Goal: Information Seeking & Learning: Learn about a topic

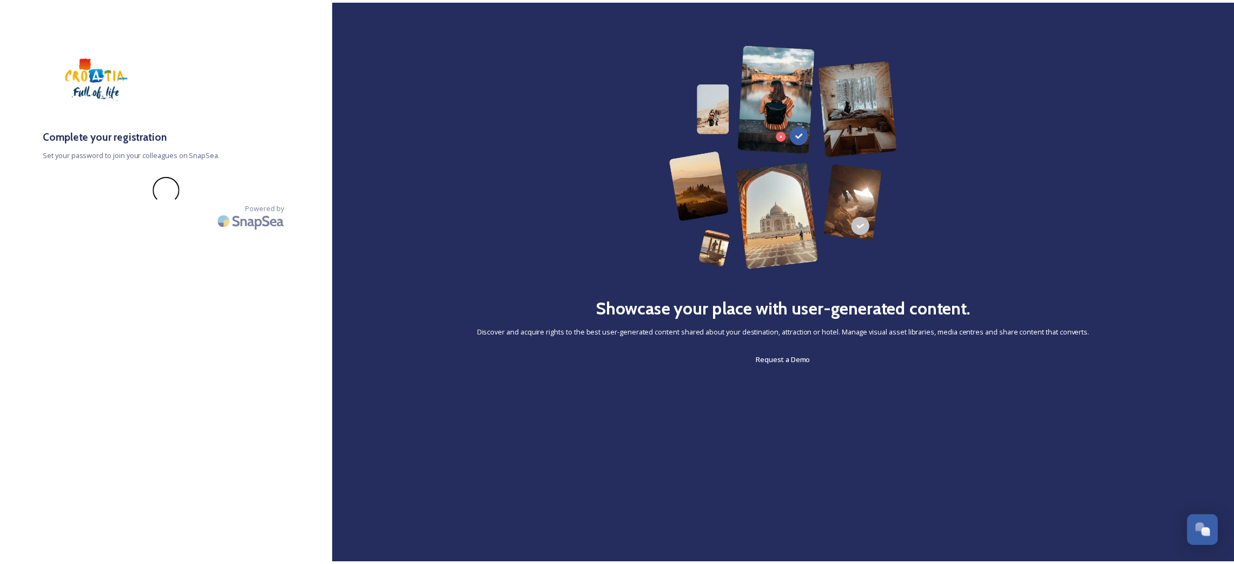
scroll to position [627, 0]
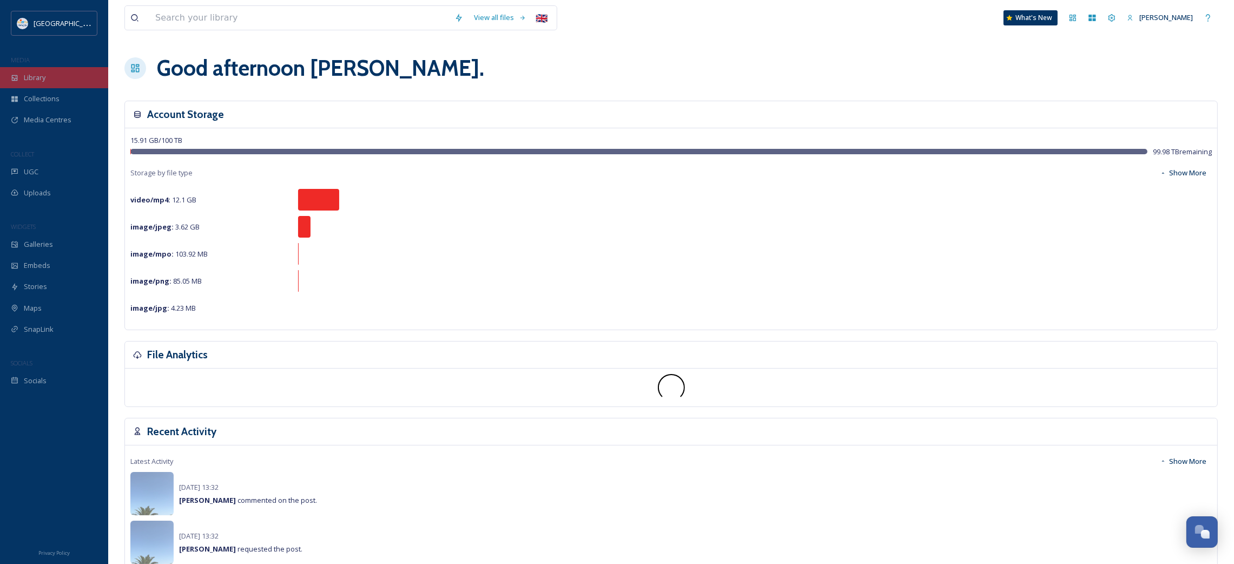
click at [53, 76] on div "Library" at bounding box center [54, 77] width 108 height 21
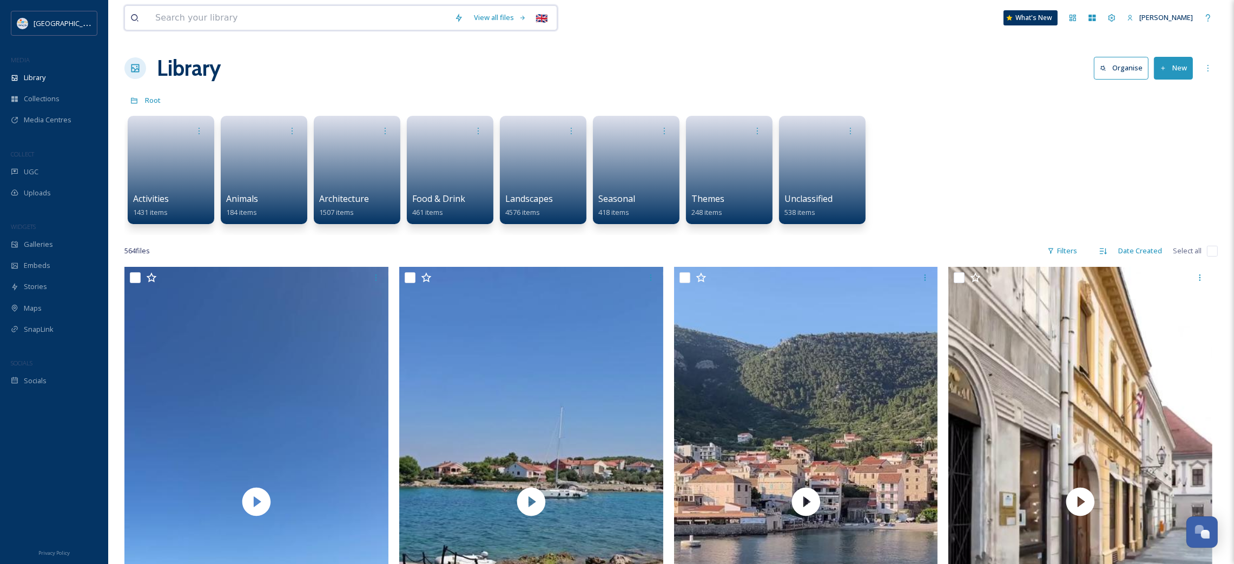
click at [187, 15] on input at bounding box center [299, 18] width 299 height 24
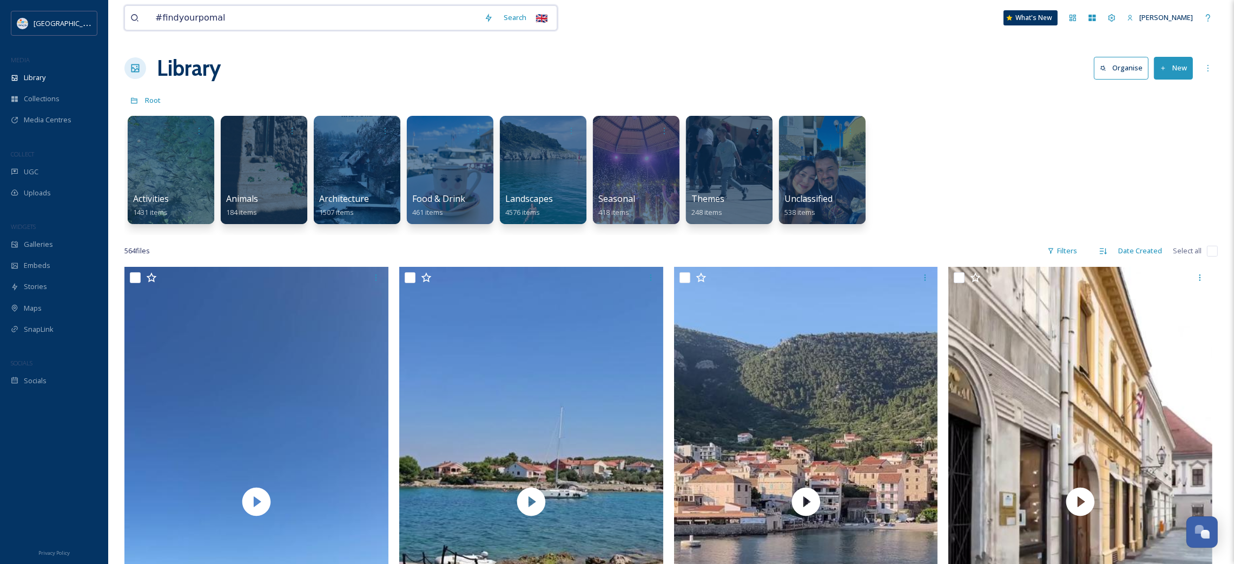
type input "#findyourpomalo"
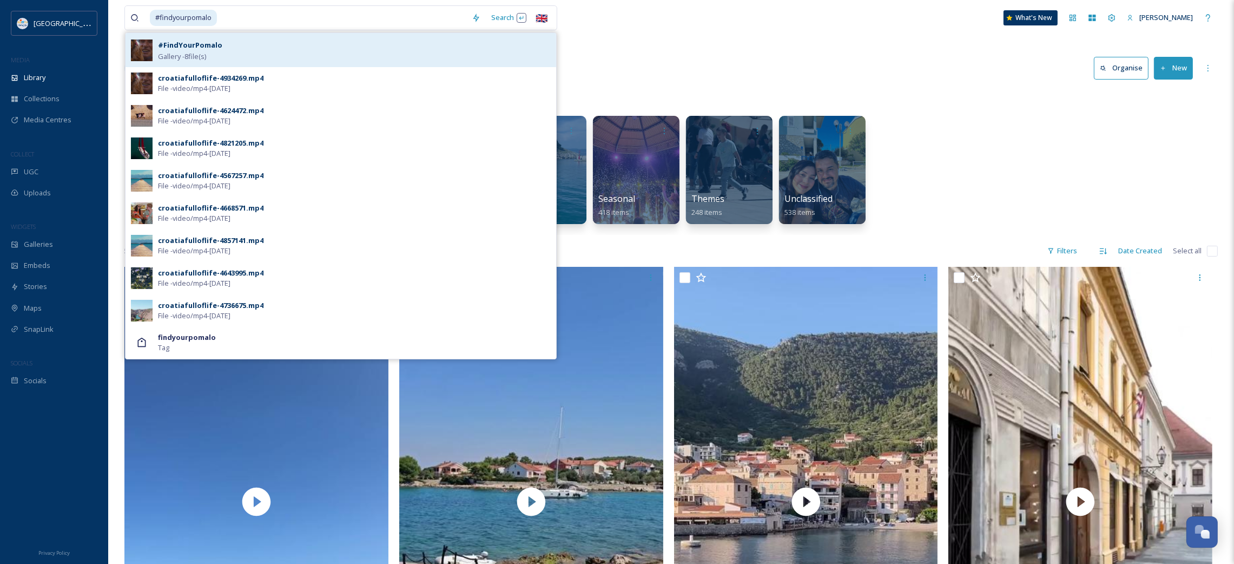
click at [222, 55] on div "#FindYourPomalo Gallery - 8 file(s)" at bounding box center [354, 49] width 393 height 23
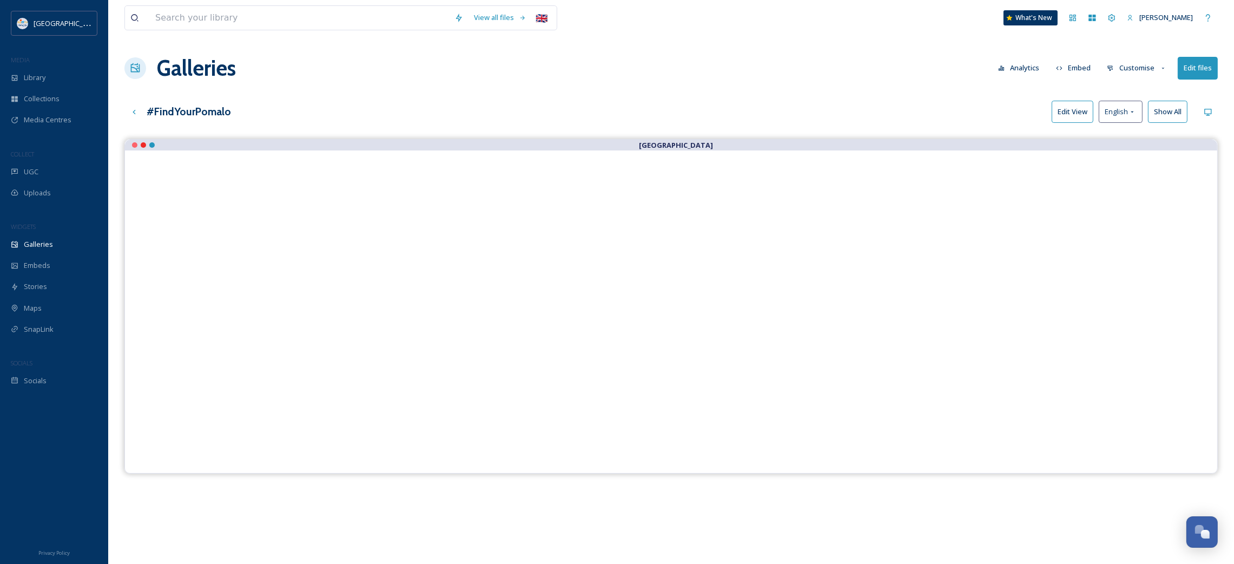
click at [543, 94] on div "View all files 🇬🇧 What's New Jana Maljoku Galleries Analytics Embed Customise E…" at bounding box center [671, 359] width 1126 height 719
click at [137, 105] on div "Up one level" at bounding box center [133, 111] width 19 height 19
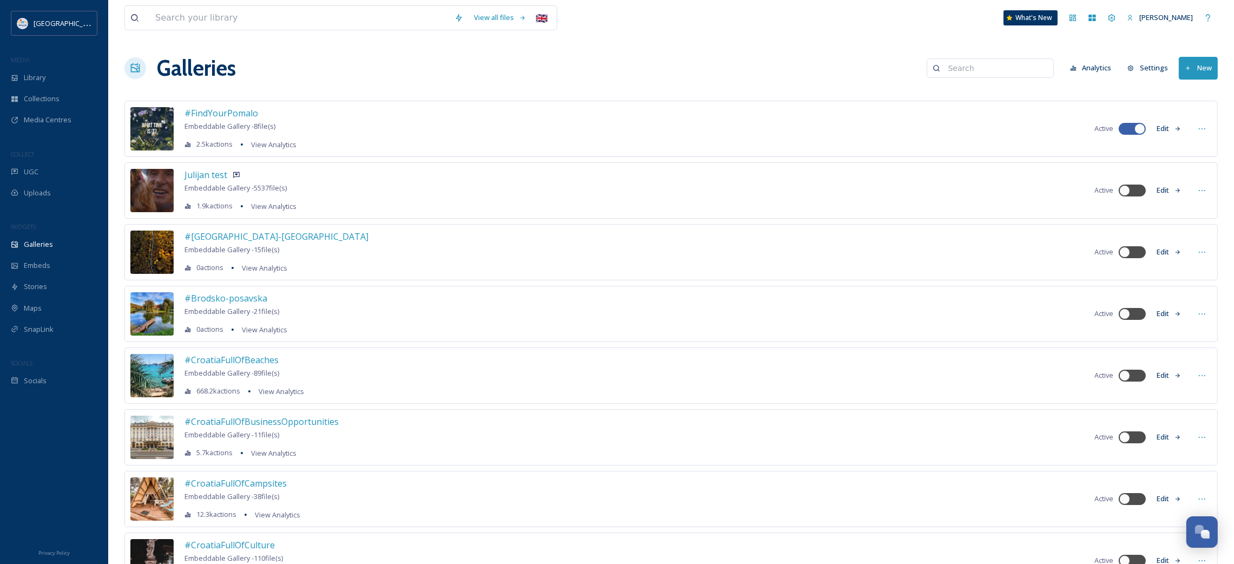
click at [294, 60] on div "Galleries Analytics Settings New" at bounding box center [671, 68] width 1094 height 32
click at [44, 175] on div "UGC" at bounding box center [54, 171] width 108 height 21
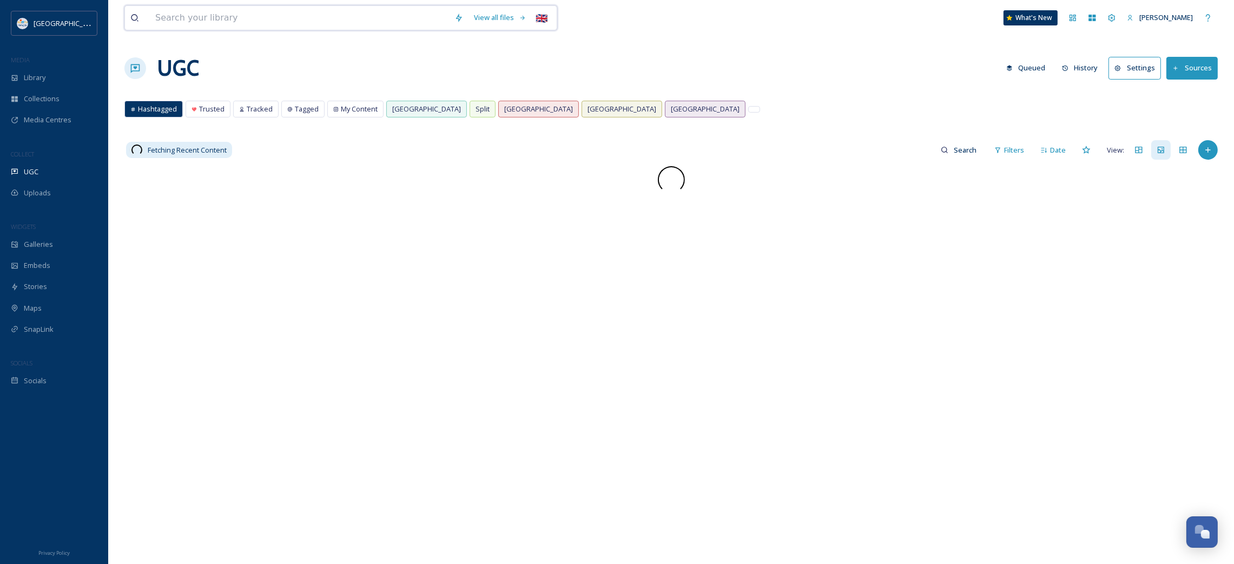
click at [198, 19] on input at bounding box center [299, 18] width 299 height 24
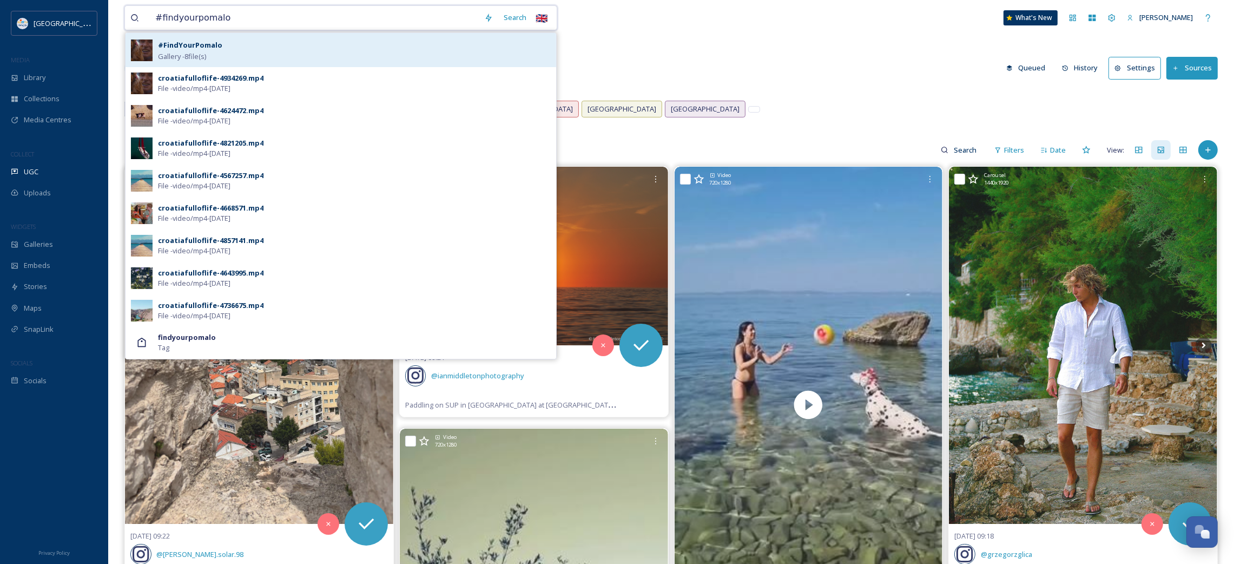
type input "#findyourpomalo"
click at [241, 55] on div "#FindYourPomalo Gallery - 8 file(s)" at bounding box center [354, 49] width 393 height 23
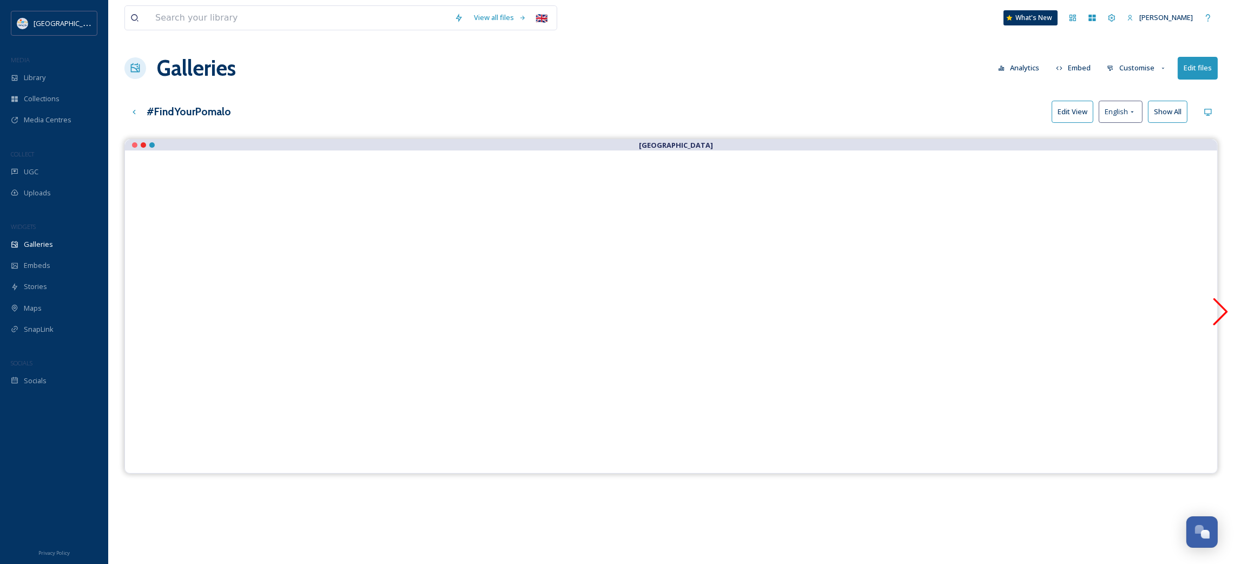
click at [1216, 308] on icon at bounding box center [1220, 311] width 27 height 27
click at [138, 118] on div "Up one level" at bounding box center [133, 111] width 19 height 19
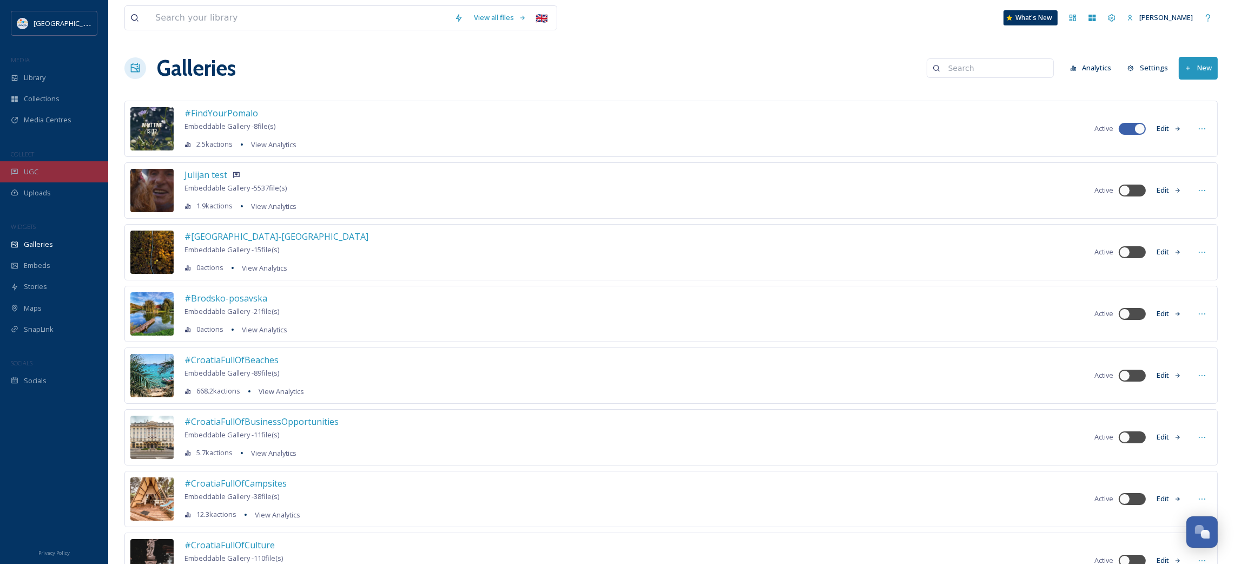
click at [48, 174] on div "UGC" at bounding box center [54, 171] width 108 height 21
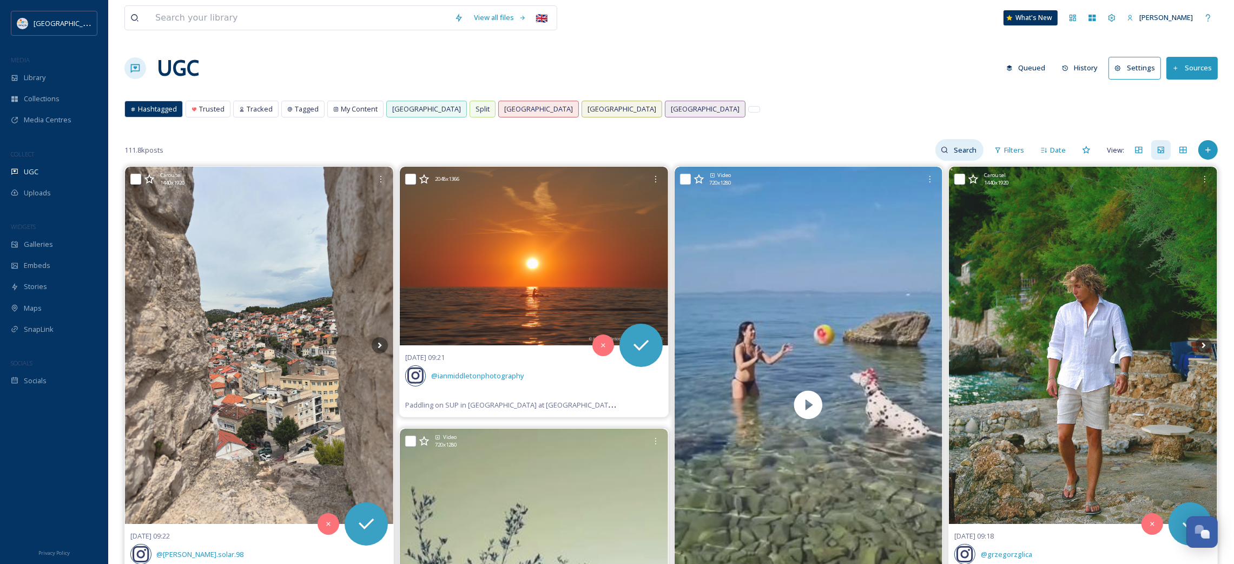
click at [972, 157] on input at bounding box center [966, 150] width 35 height 22
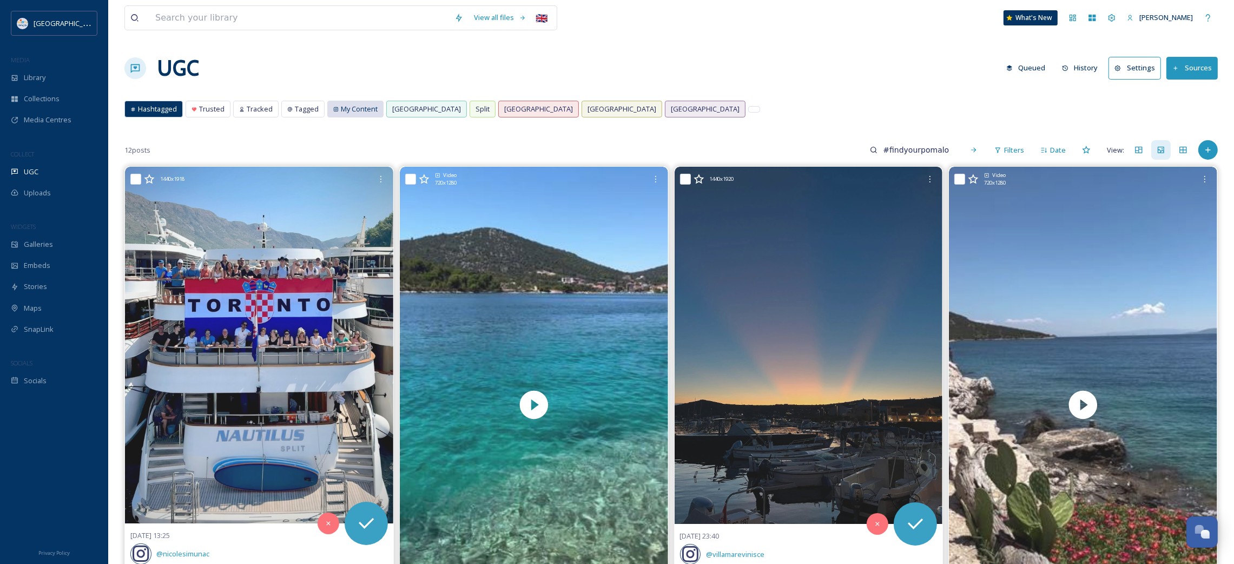
click at [347, 107] on span "My Content" at bounding box center [359, 109] width 37 height 10
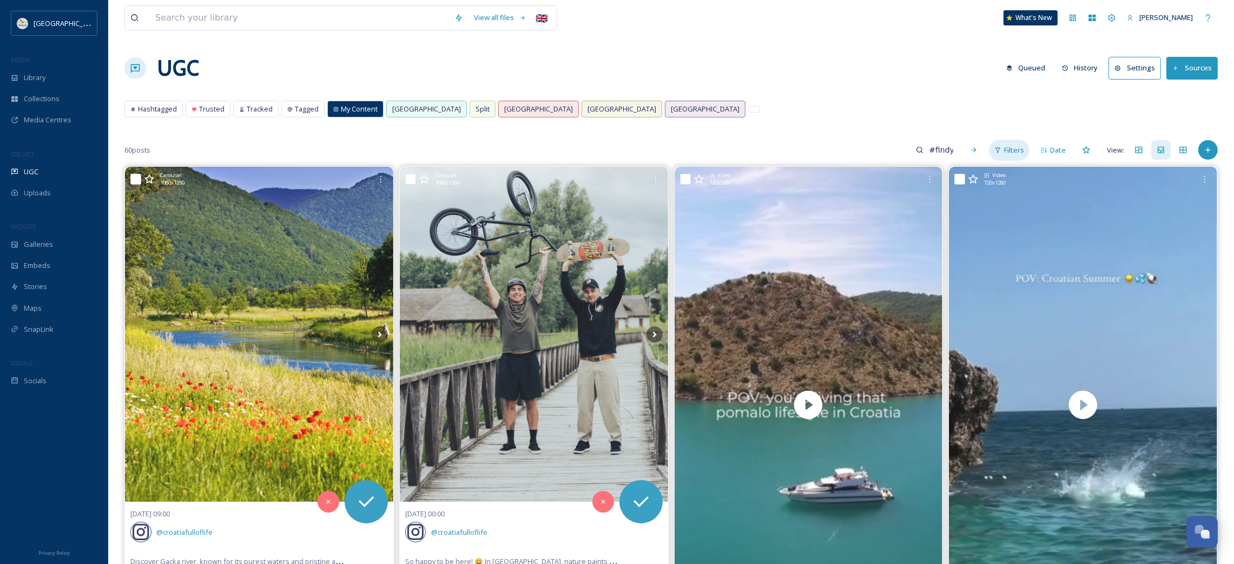
click at [1017, 148] on span "Filters" at bounding box center [1014, 150] width 20 height 10
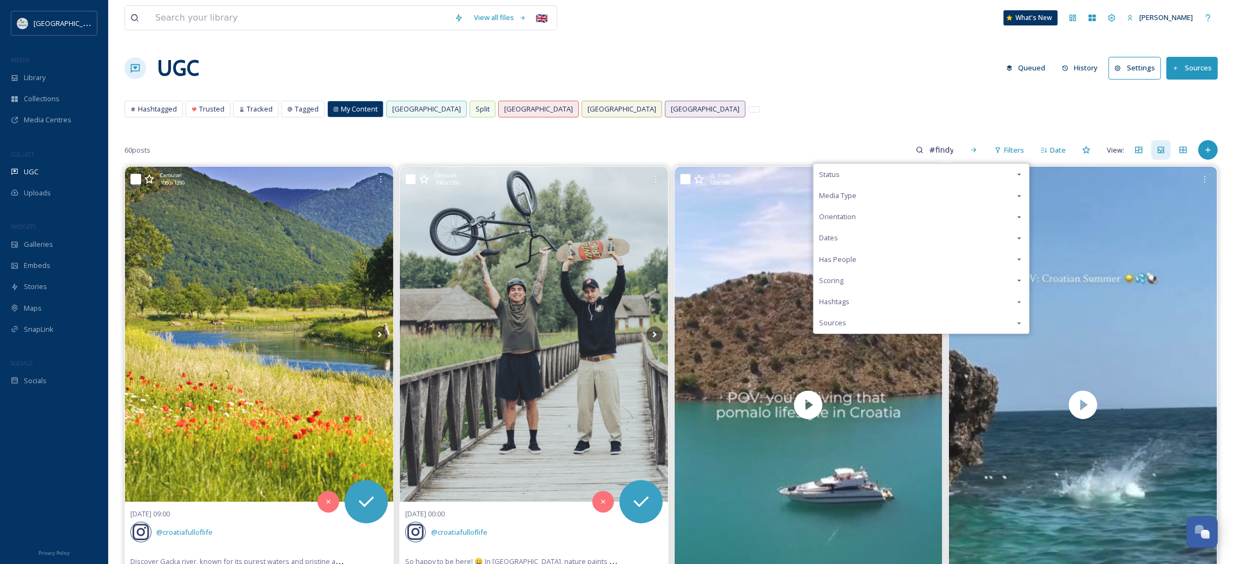
click at [906, 197] on div "Media Type" at bounding box center [921, 195] width 215 height 21
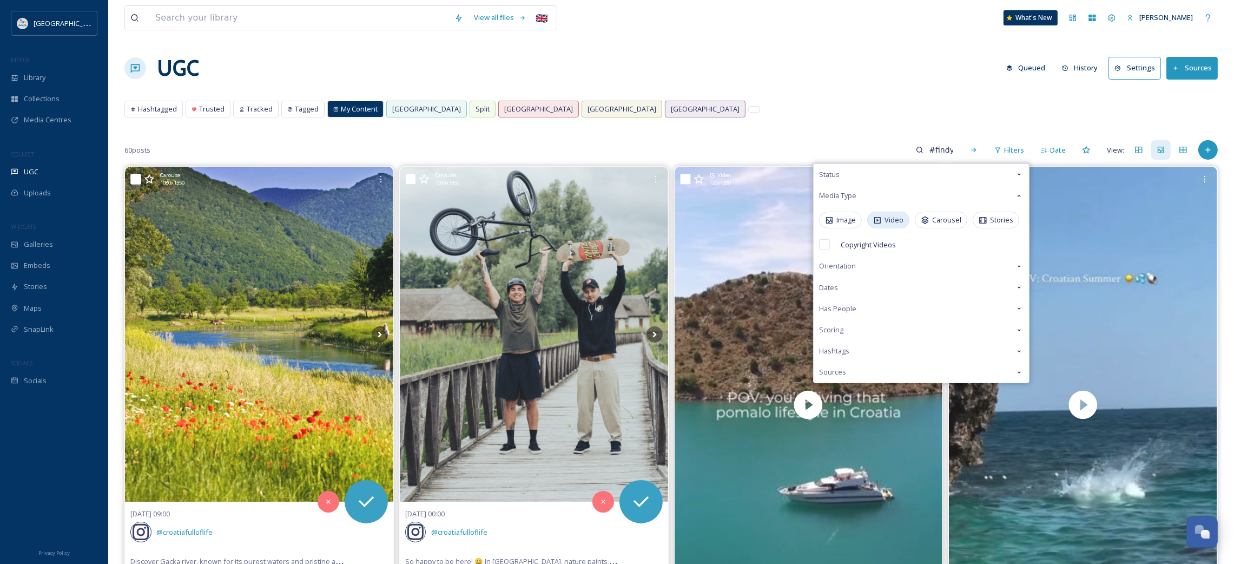
click at [884, 220] on div "Video" at bounding box center [888, 220] width 42 height 17
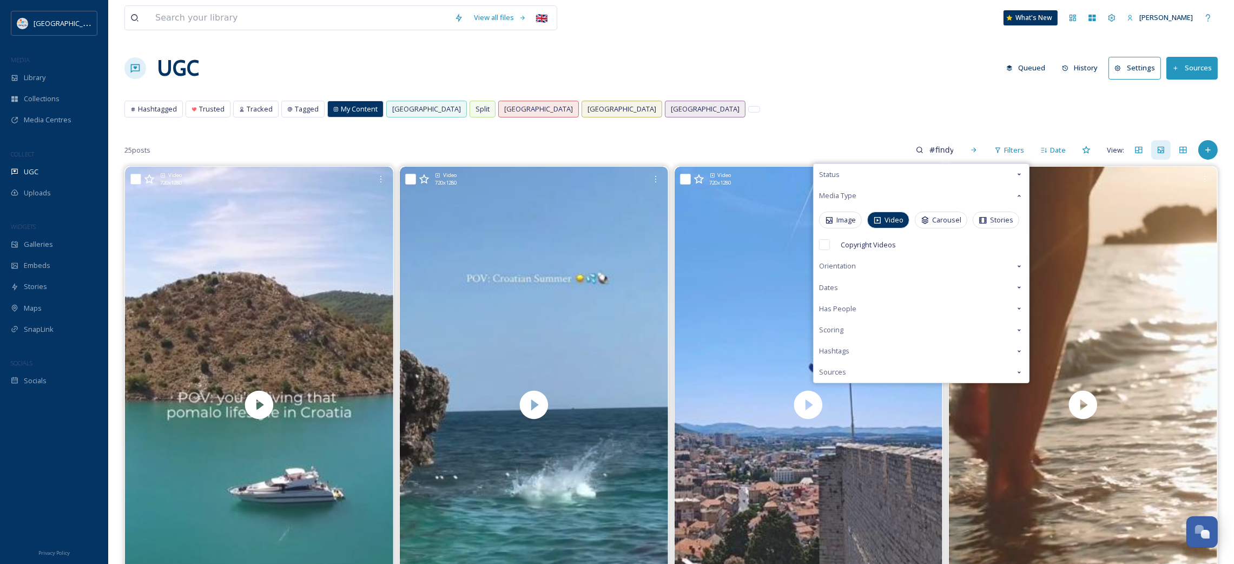
click at [732, 77] on div "UGC Queued History Settings Sources" at bounding box center [671, 68] width 1094 height 32
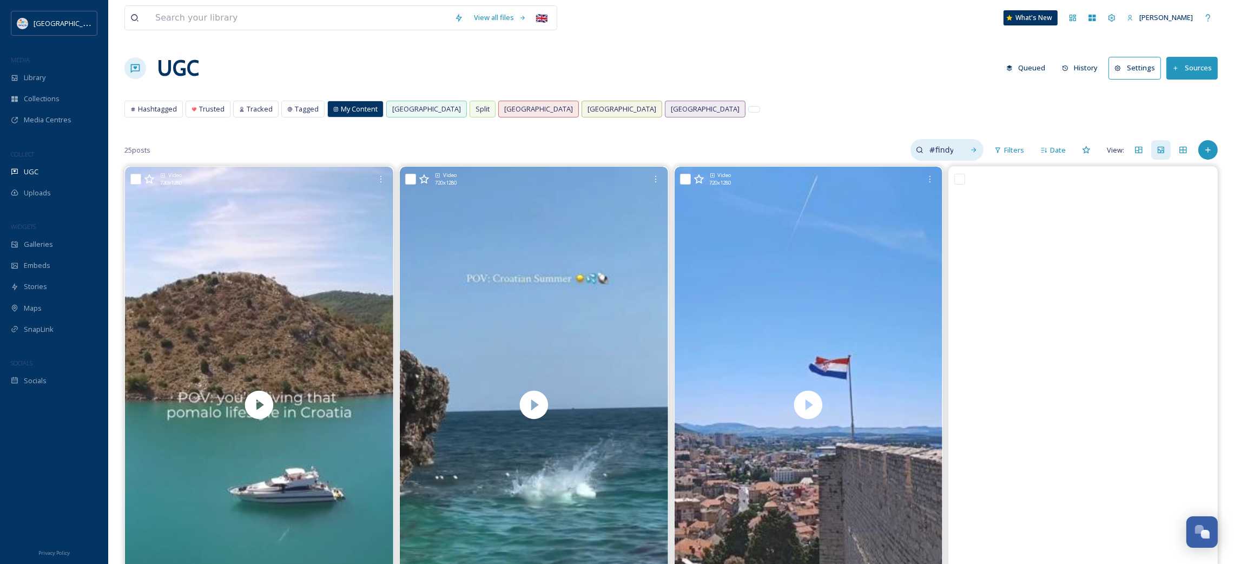
click at [954, 152] on input "#findyourpomalo" at bounding box center [941, 150] width 35 height 22
paste input "https://www.instagram.com/p/DMwzs4Cq5vr/"
type input "https://www.instagram.com/p/DMwzs4Cq5vr/"
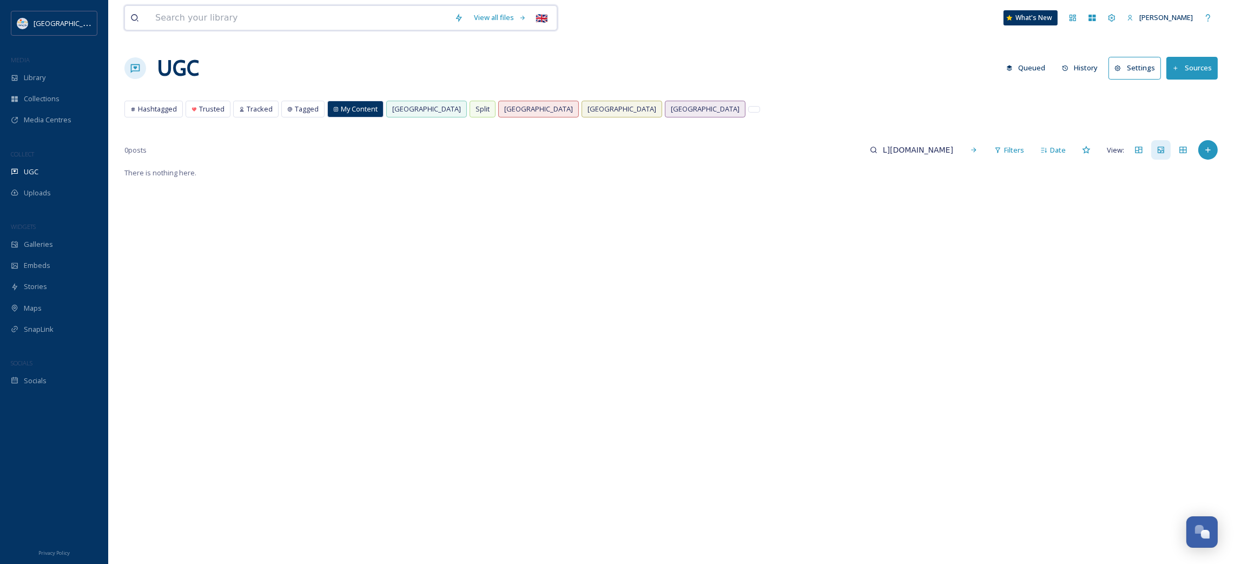
click at [242, 22] on input at bounding box center [299, 18] width 299 height 24
paste input "https://www.instagram.com/p/DMwzs4Cq5vr/"
type input "https://www.instagram.com/p/DMwzs4Cq5vr/"
type input "h"
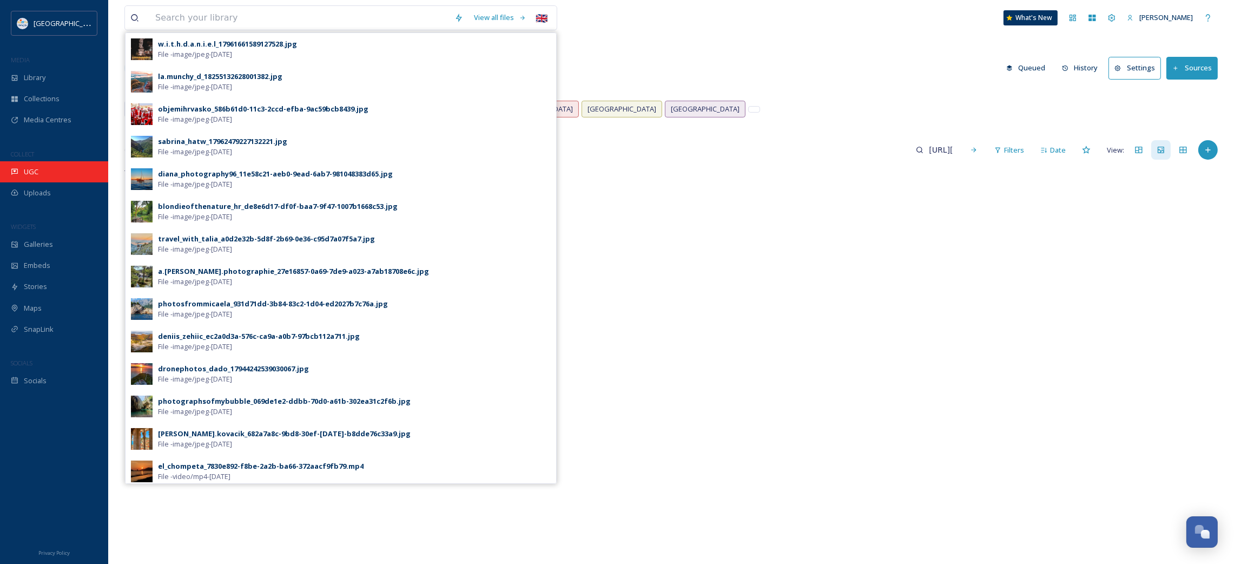
click at [57, 168] on div "UGC" at bounding box center [54, 171] width 108 height 21
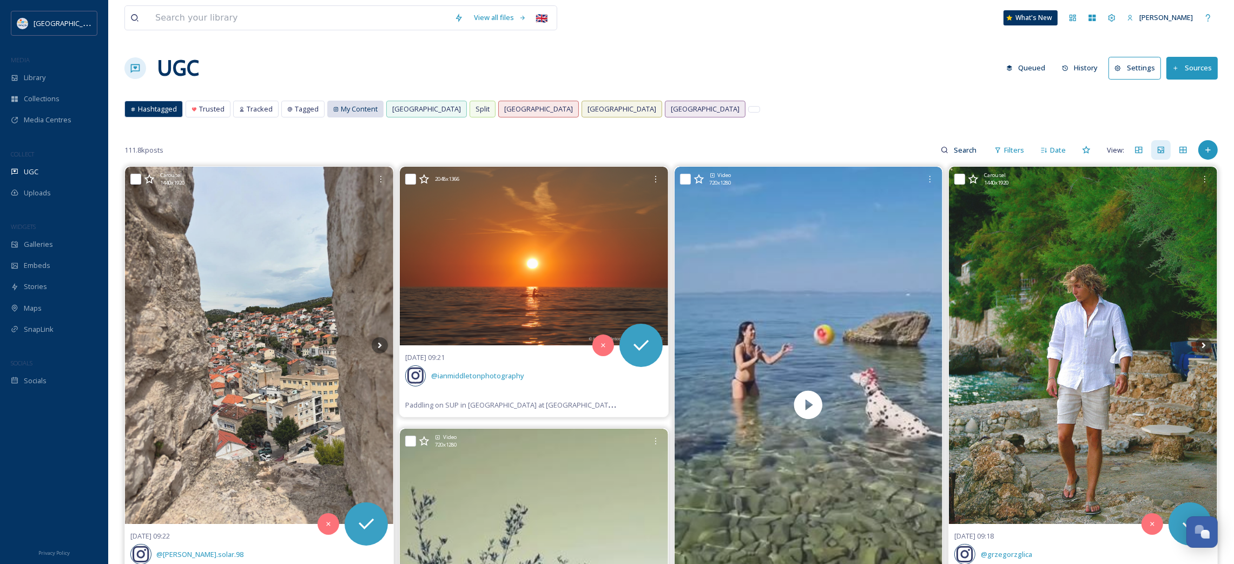
click at [361, 107] on span "My Content" at bounding box center [359, 109] width 37 height 10
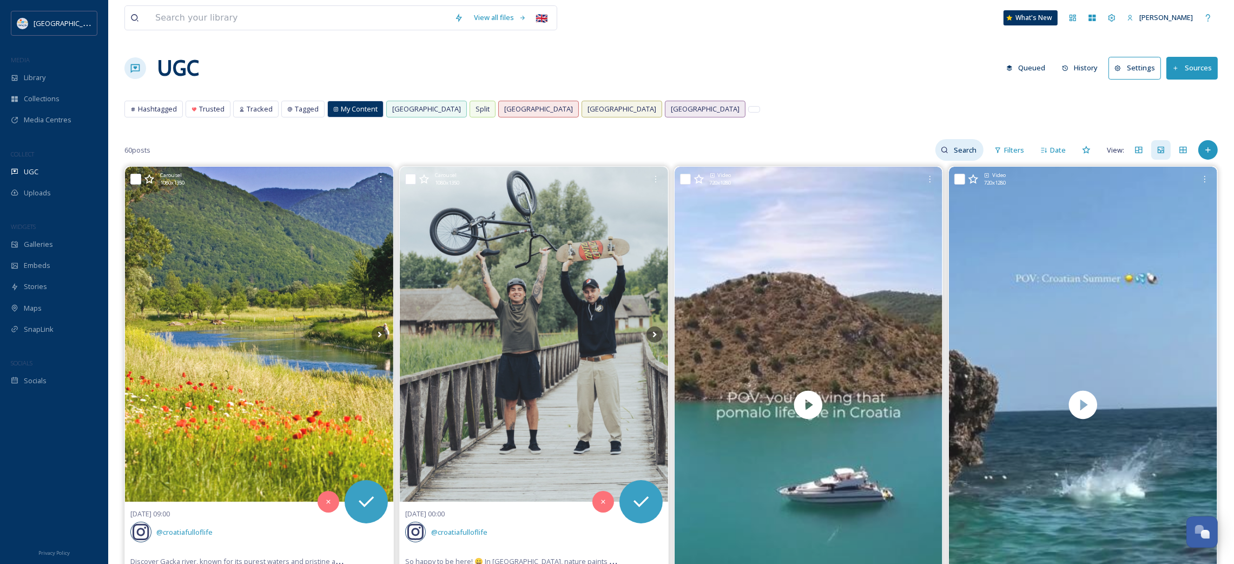
click at [949, 159] on div at bounding box center [960, 150] width 48 height 22
type input "#findyourpomalo"
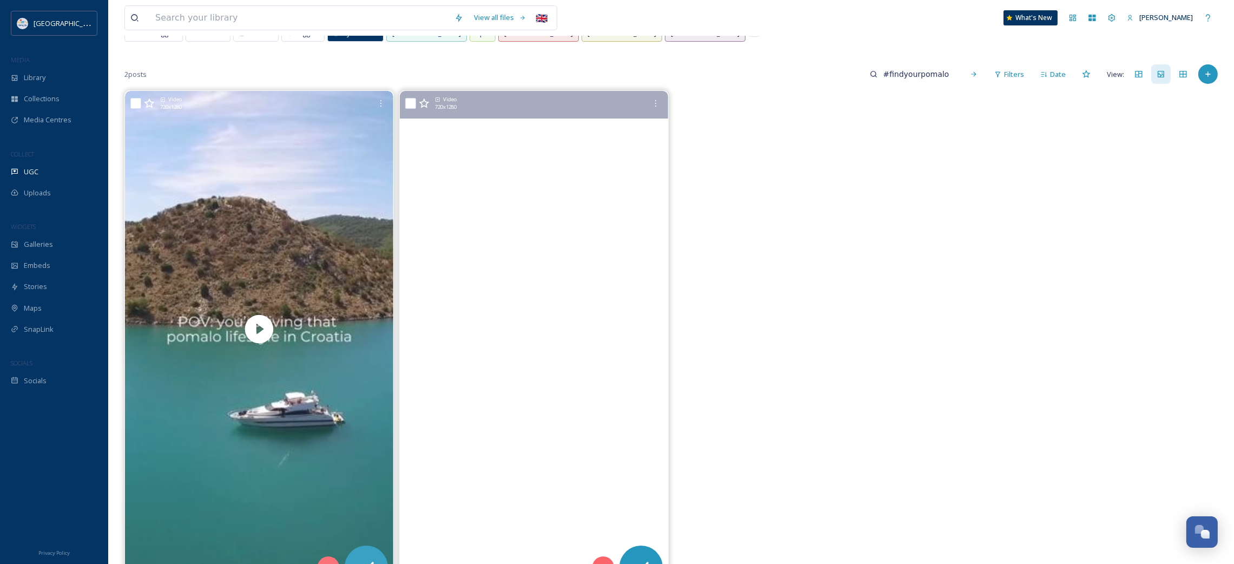
scroll to position [162, 0]
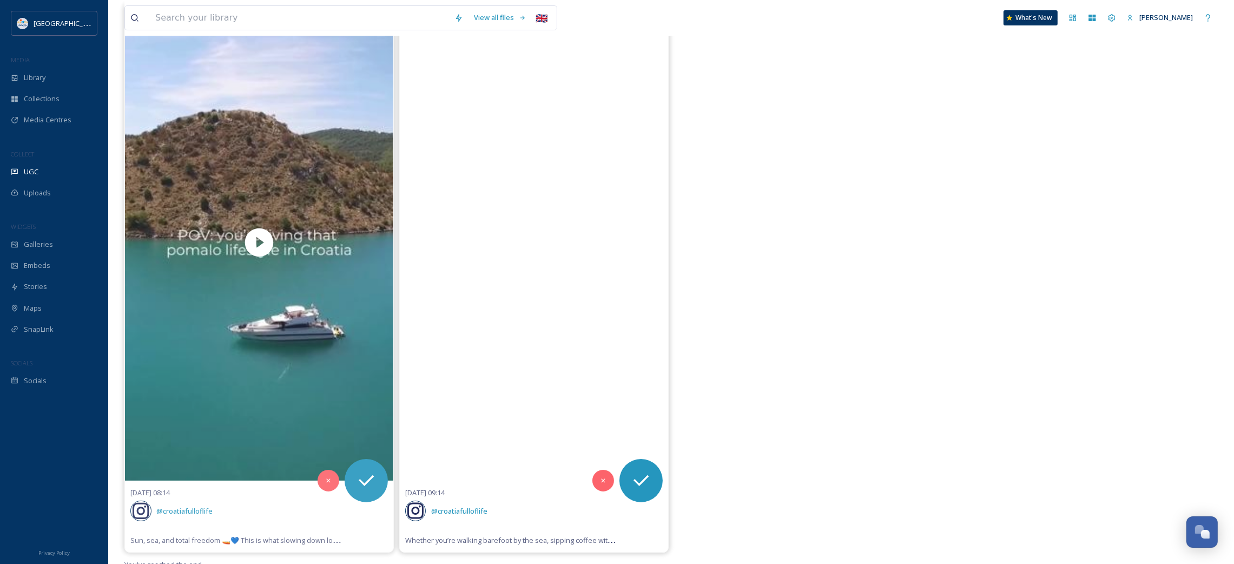
click at [532, 320] on video "Whether you’re walking barefoot by the sea, sipping coffee with a view, or spen…" at bounding box center [534, 242] width 268 height 476
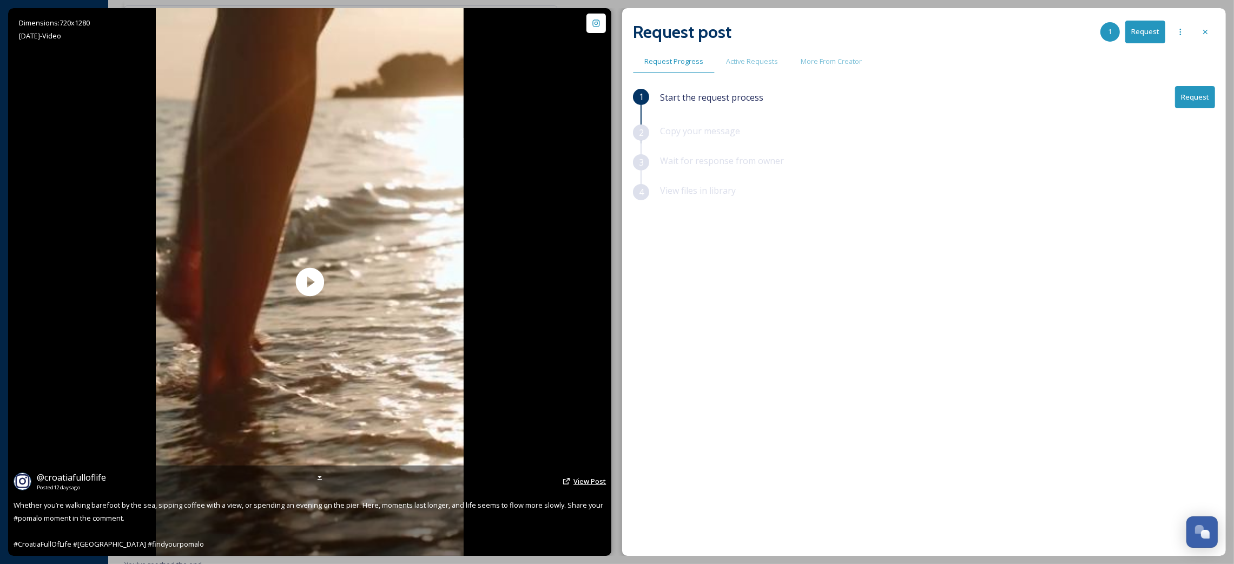
click at [590, 483] on span "View Post" at bounding box center [590, 481] width 32 height 10
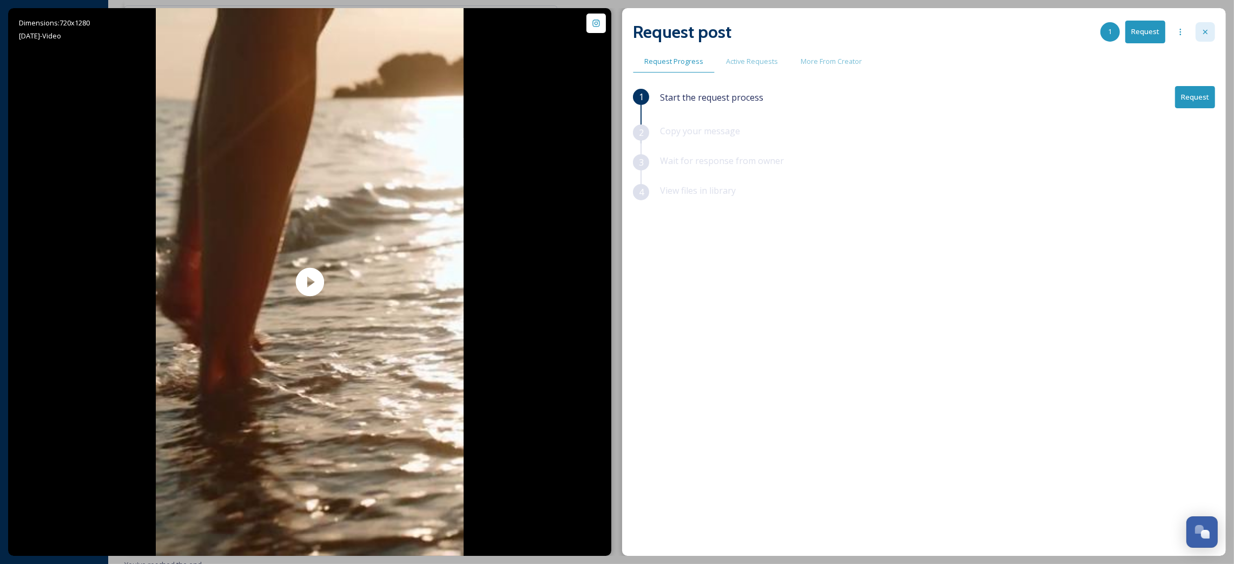
click at [1203, 34] on icon at bounding box center [1205, 32] width 4 height 4
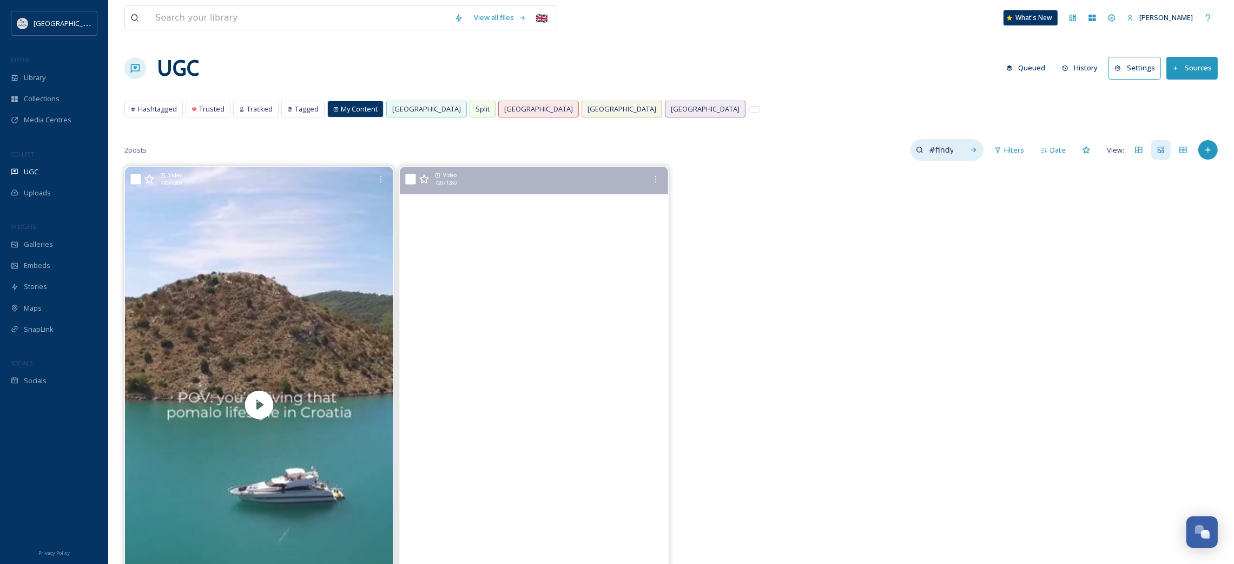
click at [950, 148] on input "#findyourpomalo" at bounding box center [941, 150] width 35 height 22
drag, startPoint x: 949, startPoint y: 150, endPoint x: 846, endPoint y: 155, distance: 102.9
click at [846, 155] on div "2 posts #findyourpomalo Filters Date View:" at bounding box center [671, 150] width 1094 height 22
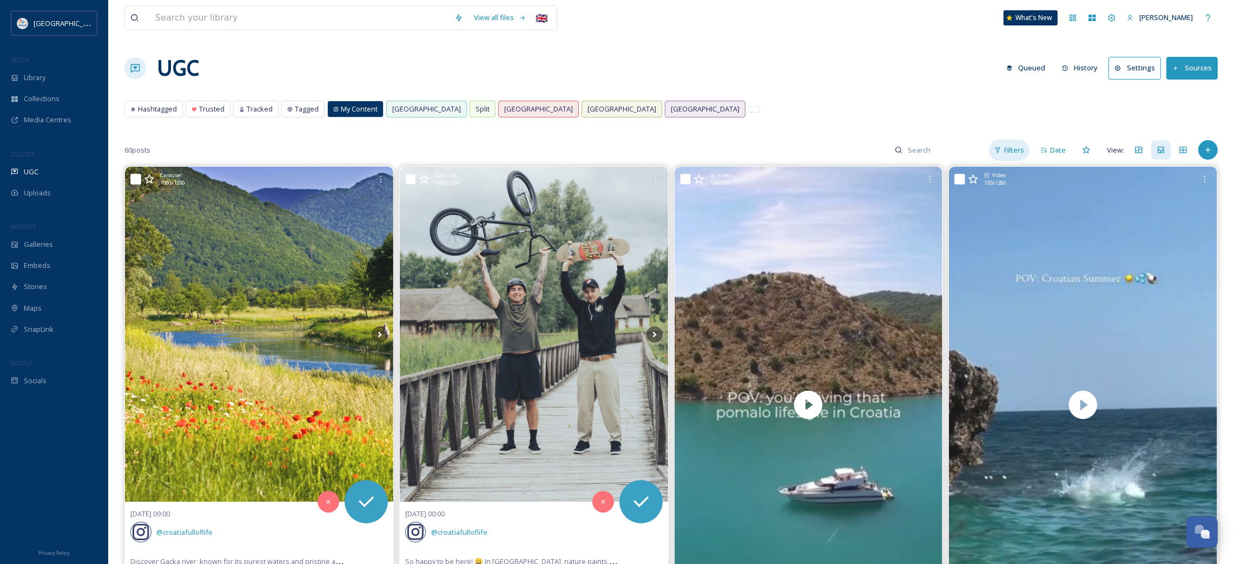
click at [1017, 152] on span "Filters" at bounding box center [1014, 150] width 20 height 10
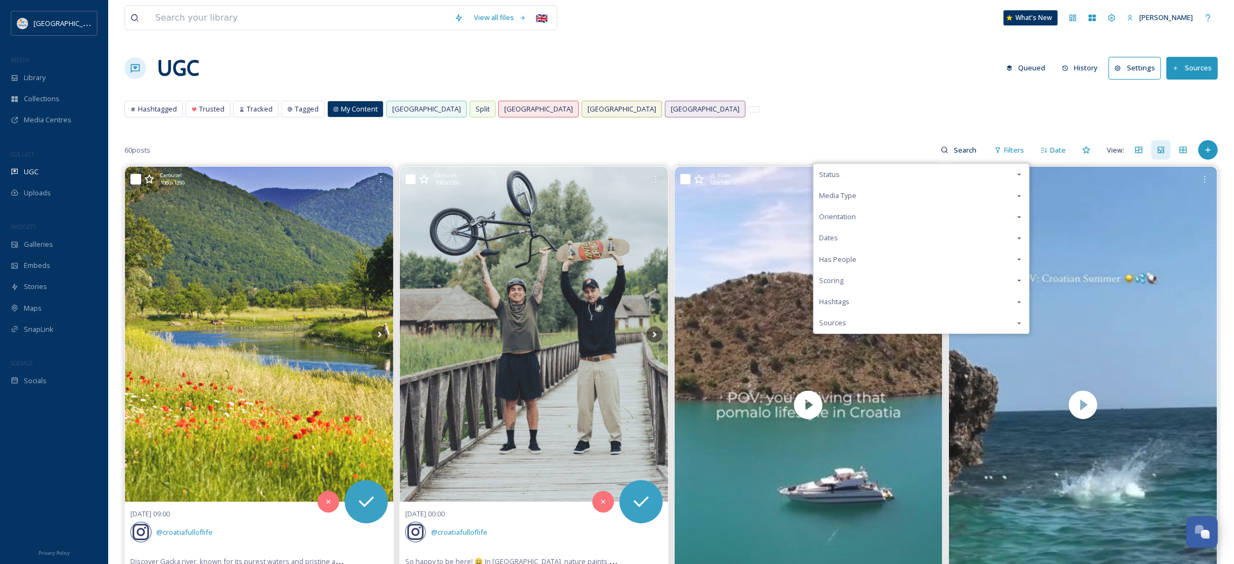
click at [876, 198] on div "Media Type" at bounding box center [921, 195] width 215 height 21
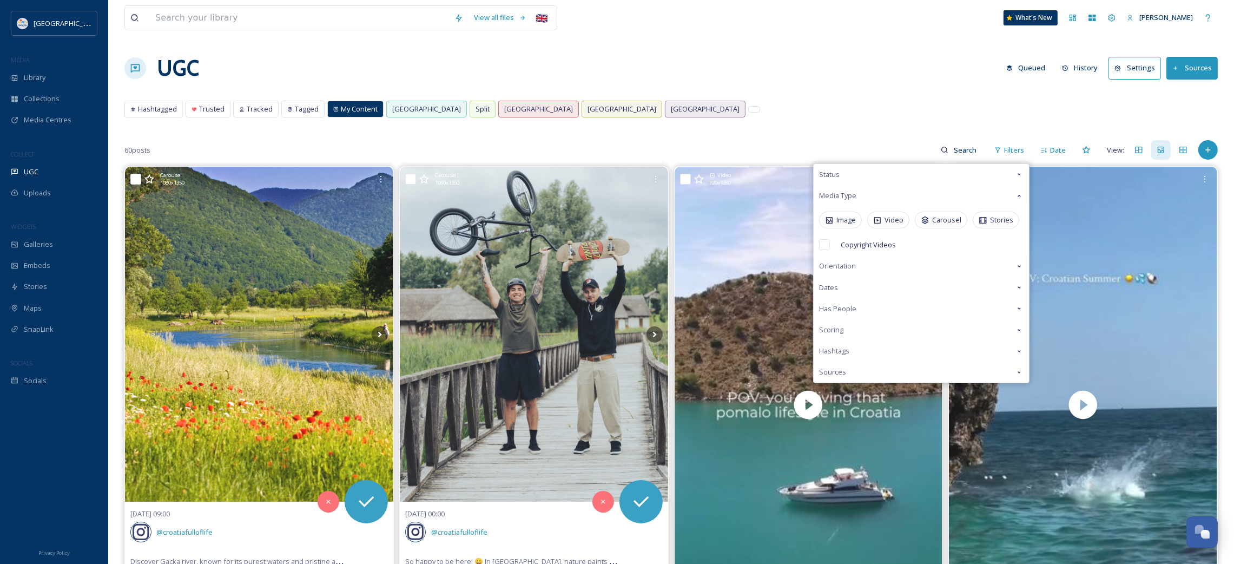
click at [893, 345] on div "Hashtags" at bounding box center [921, 350] width 215 height 21
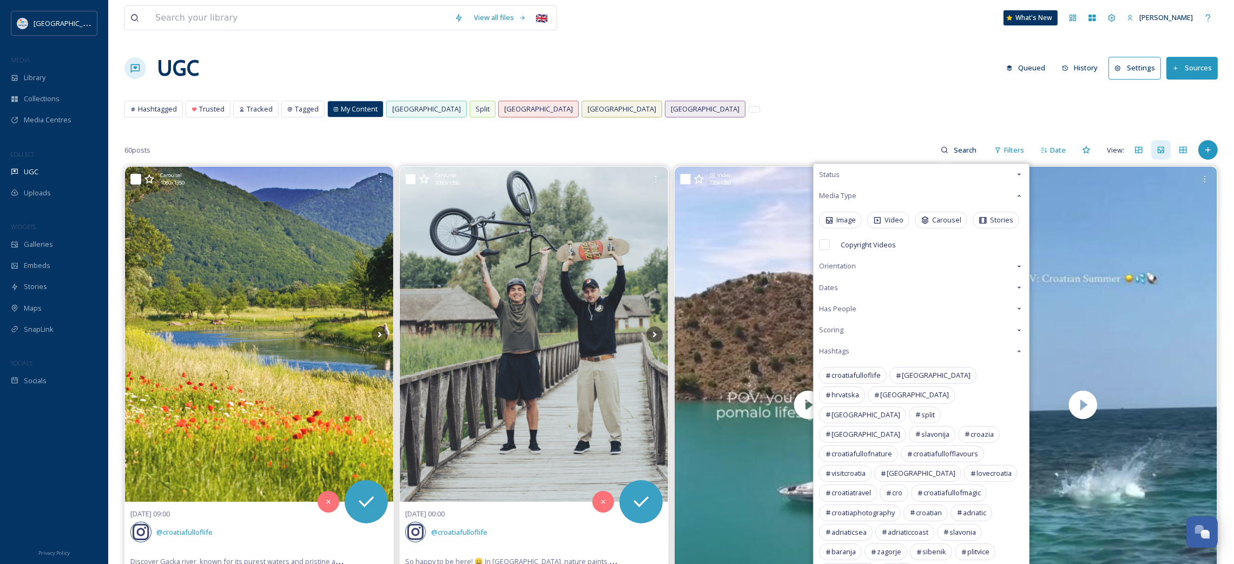
scroll to position [81, 0]
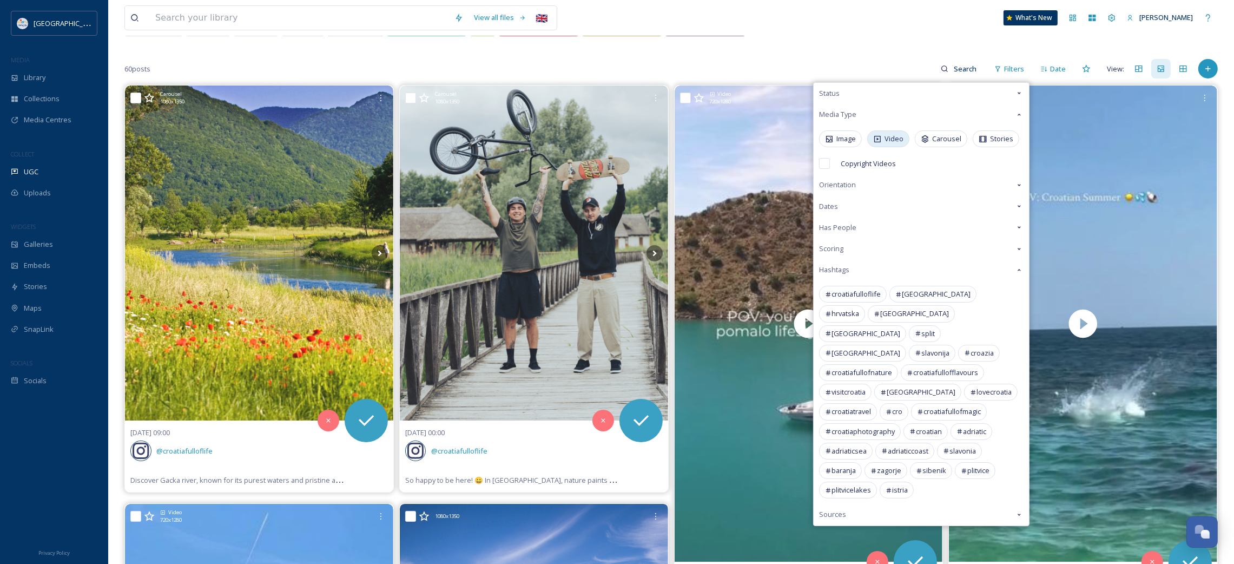
click at [897, 143] on span "Video" at bounding box center [894, 139] width 19 height 10
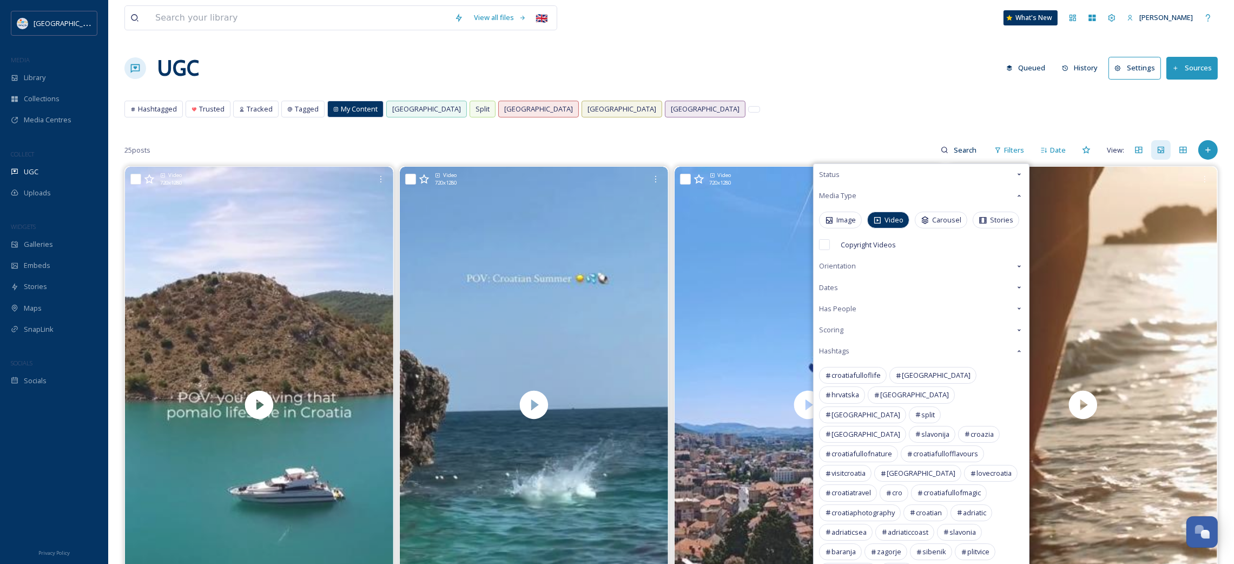
click at [832, 68] on div "UGC Queued History Settings Sources" at bounding box center [671, 68] width 1094 height 32
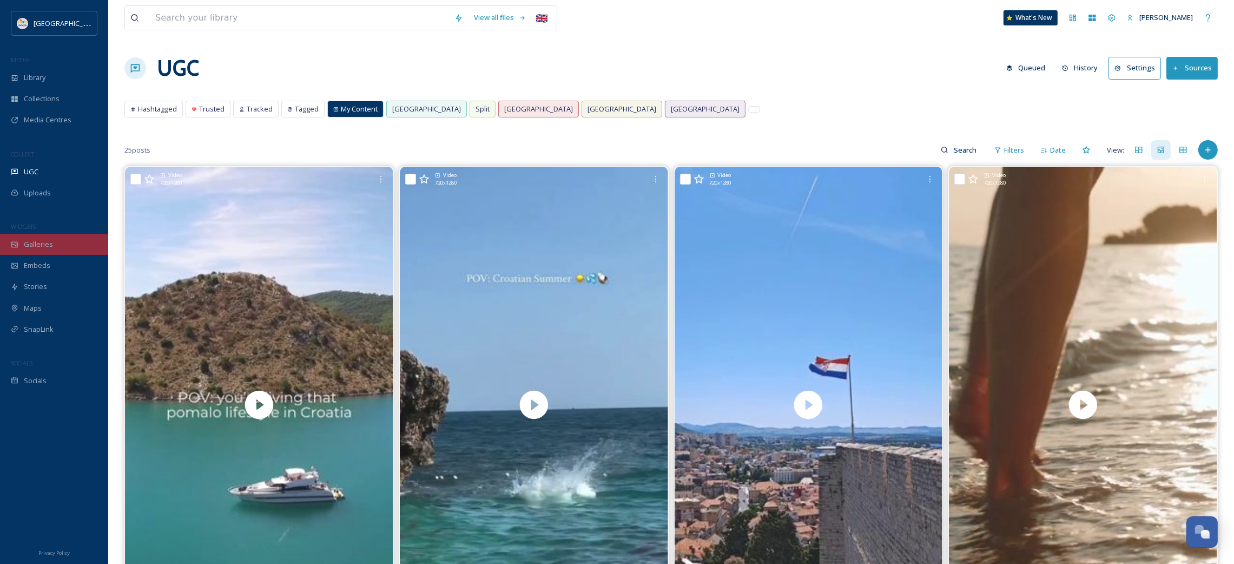
click at [51, 248] on span "Galleries" at bounding box center [38, 244] width 29 height 10
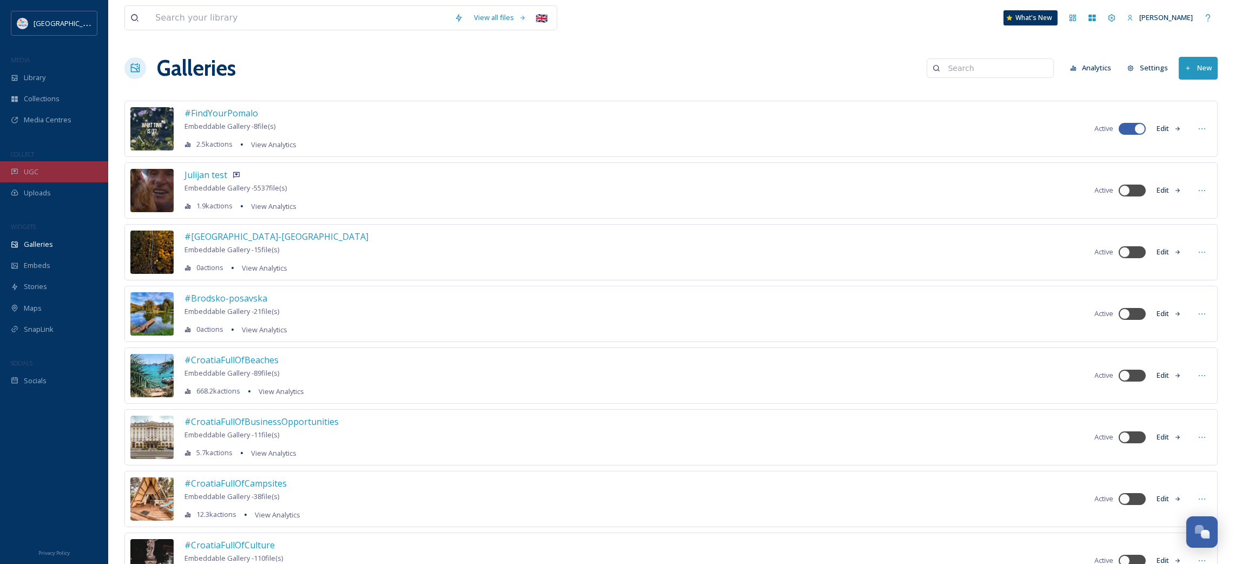
click at [67, 170] on div "UGC" at bounding box center [54, 171] width 108 height 21
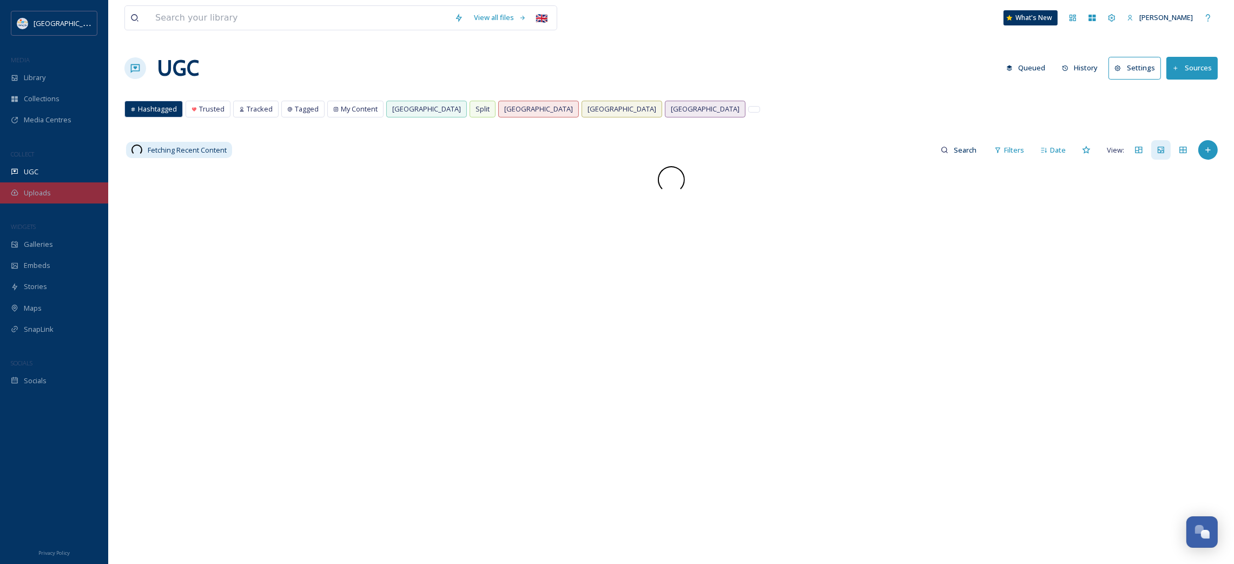
click at [65, 196] on div "Uploads" at bounding box center [54, 192] width 108 height 21
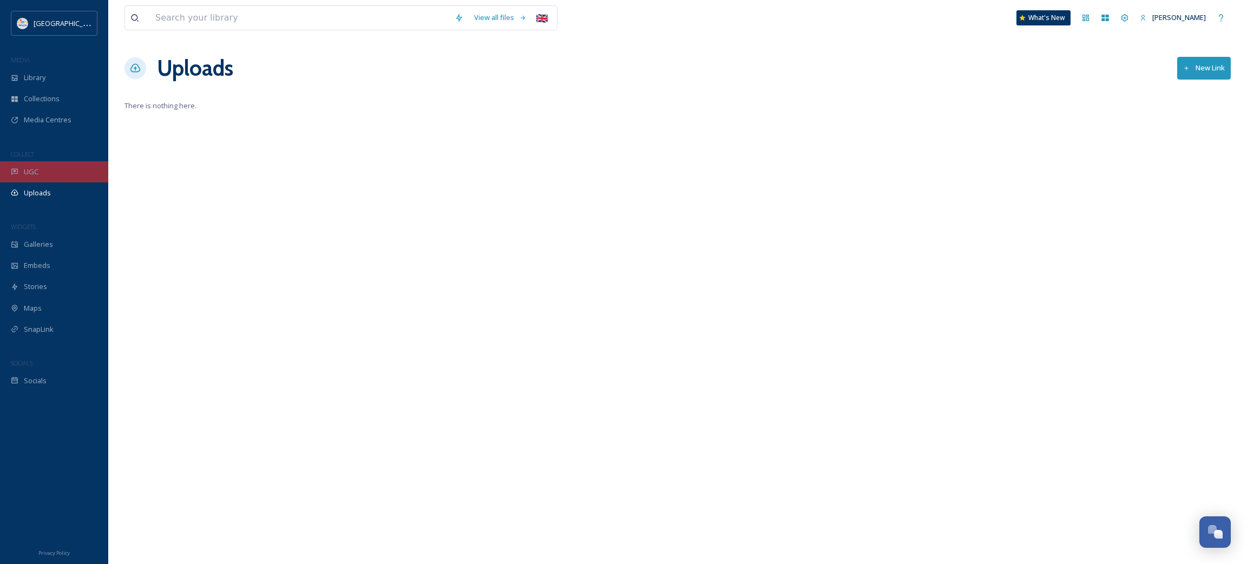
click at [55, 179] on div "UGC" at bounding box center [54, 171] width 108 height 21
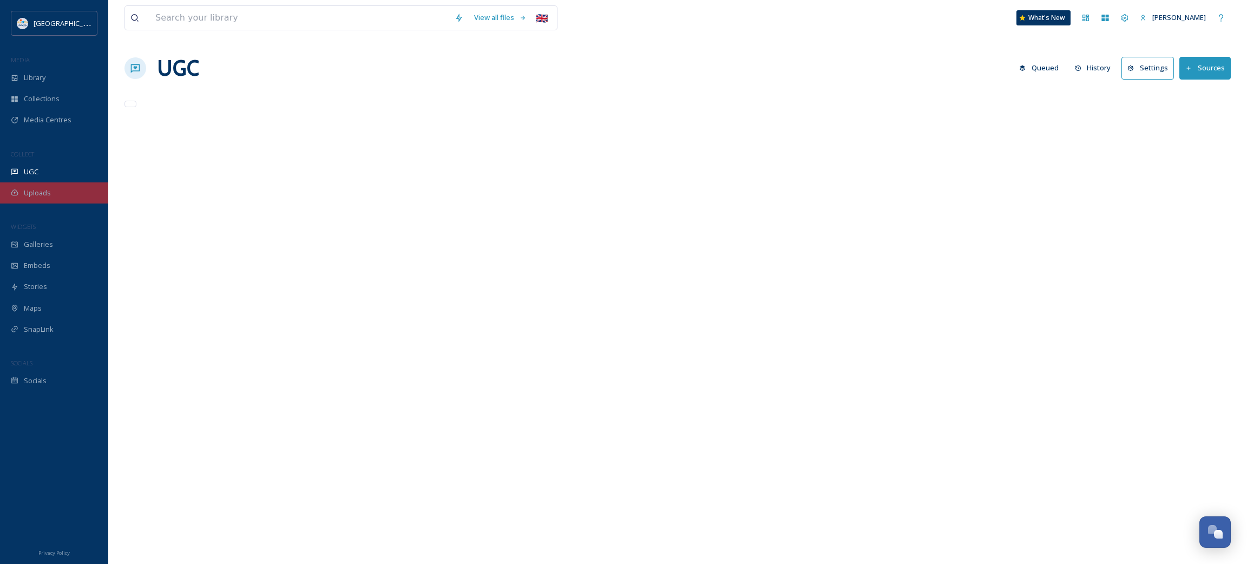
click at [56, 200] on div "Uploads" at bounding box center [54, 192] width 108 height 21
click at [1193, 73] on button "New Link" at bounding box center [1204, 68] width 54 height 22
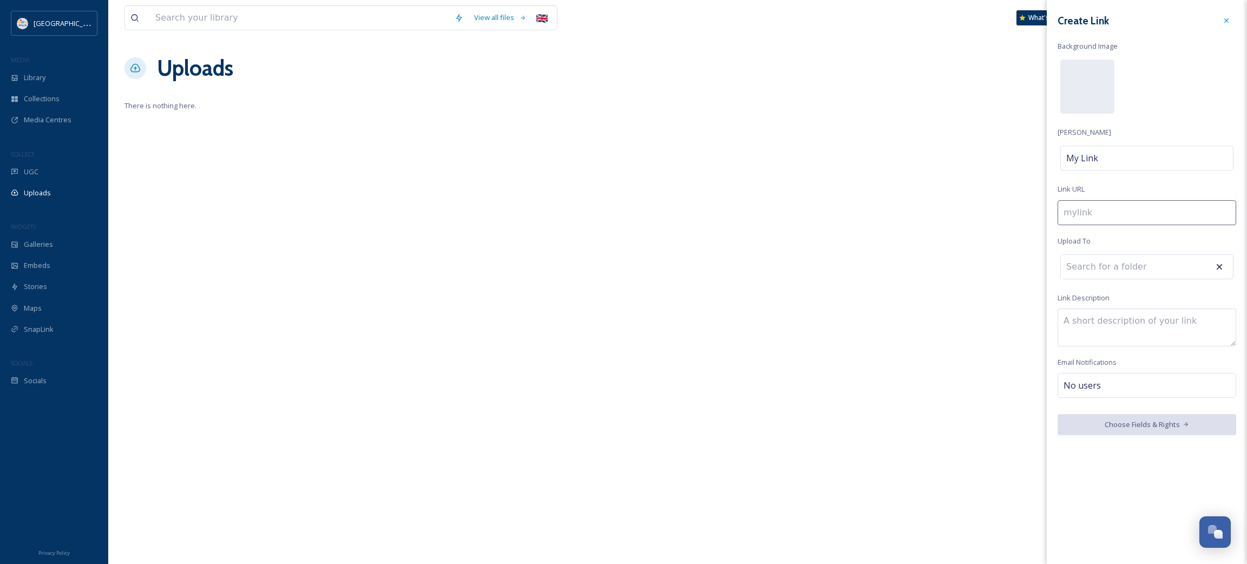
click at [917, 152] on div "View all files 🇬🇧 What's New Jana Maljoku Uploads New Link There is nothing her…" at bounding box center [677, 282] width 1139 height 564
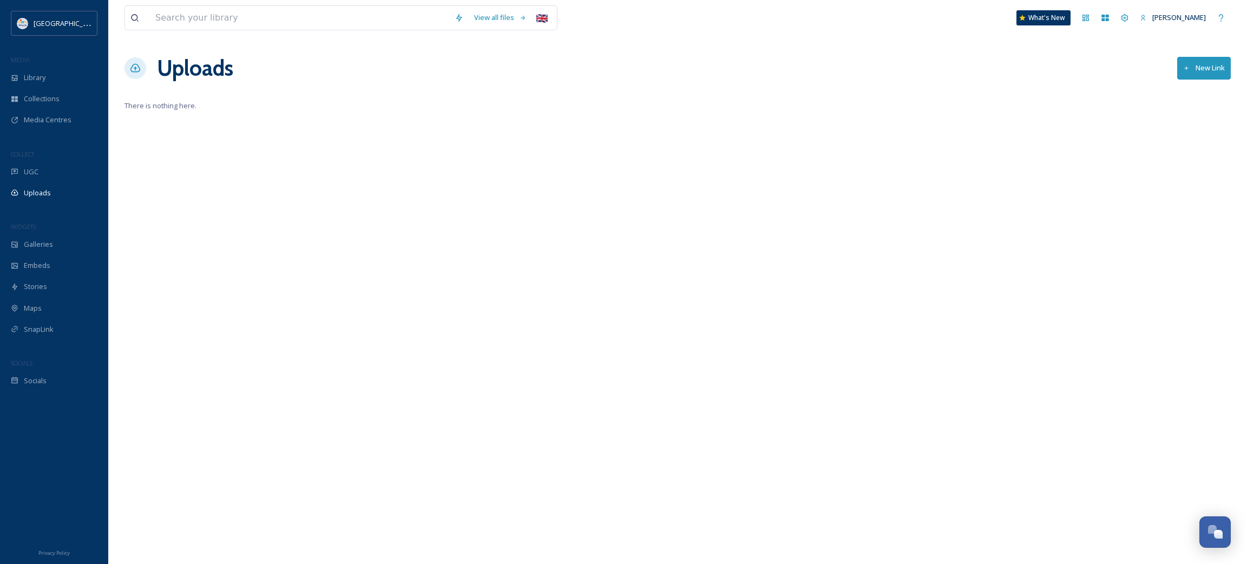
click at [1193, 73] on button "New Link" at bounding box center [1204, 68] width 54 height 22
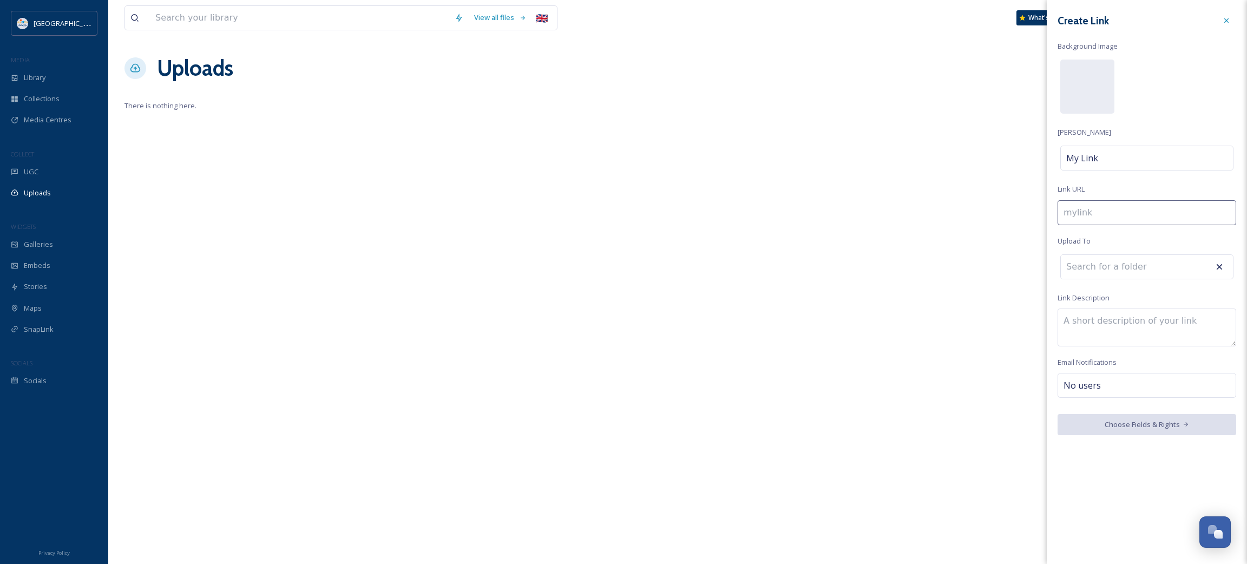
click at [1107, 214] on input at bounding box center [1146, 212] width 179 height 25
click at [1109, 267] on input at bounding box center [1120, 267] width 119 height 24
type input "G"
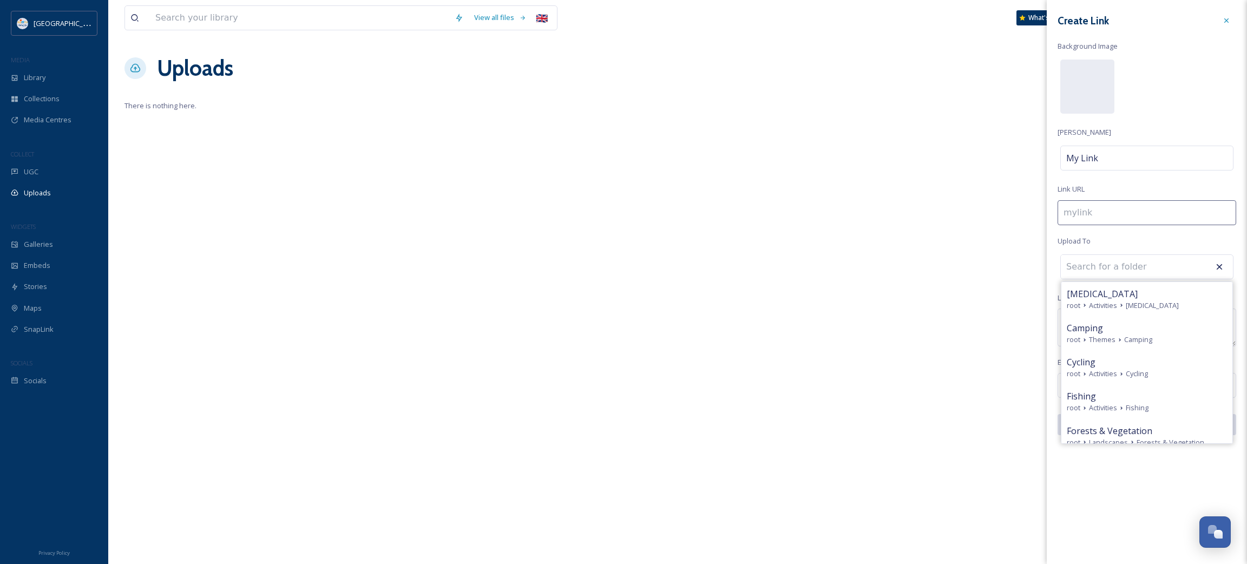
click at [976, 301] on div "View all files 🇬🇧 What's New Jana Maljoku Uploads New Link There is nothing her…" at bounding box center [677, 282] width 1139 height 564
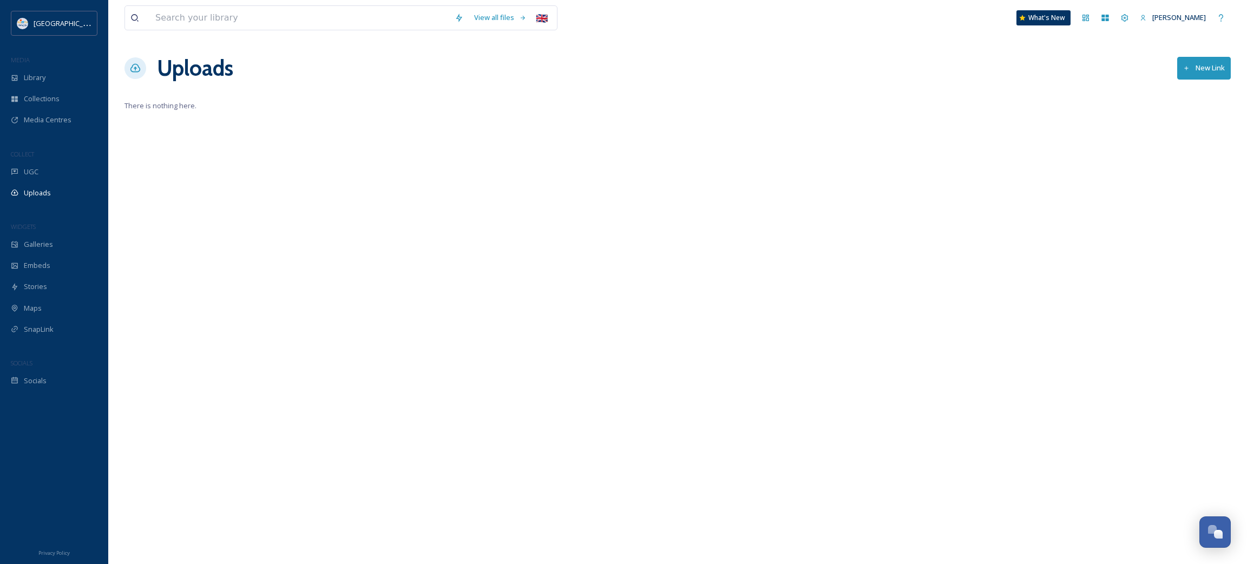
click at [1194, 74] on button "New Link" at bounding box center [1204, 68] width 54 height 22
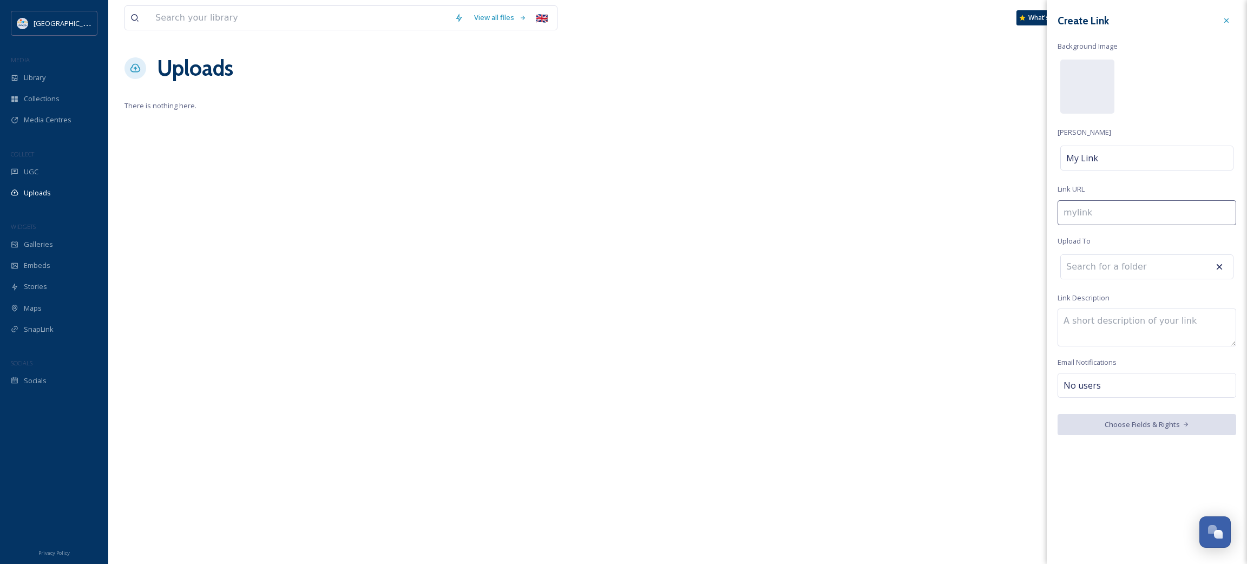
click at [1093, 209] on input at bounding box center [1146, 212] width 179 height 25
paste input "httpswwwinstagramcompdmwzs4cq5vr"
type input "httpswwwinstagramcompdmwzs4cq5vr"
drag, startPoint x: 1227, startPoint y: 212, endPoint x: 979, endPoint y: 213, distance: 247.3
click at [979, 213] on div "View all files 🇬🇧 What's New Jana Maljoku Uploads New Link There is nothing her…" at bounding box center [677, 282] width 1139 height 564
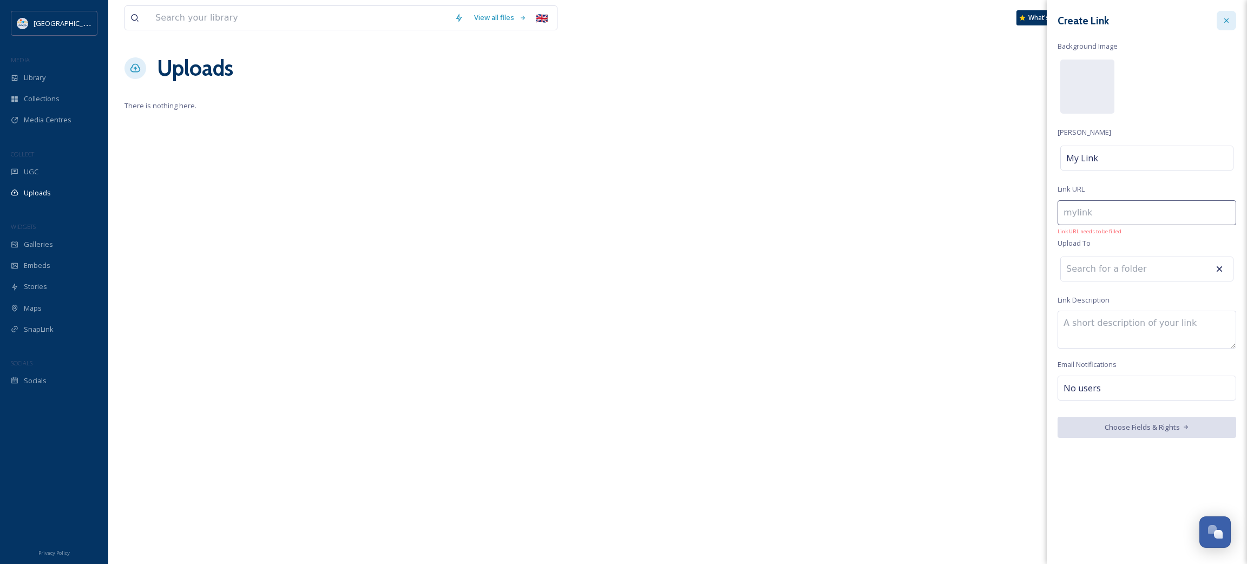
click at [1223, 22] on icon at bounding box center [1226, 20] width 9 height 9
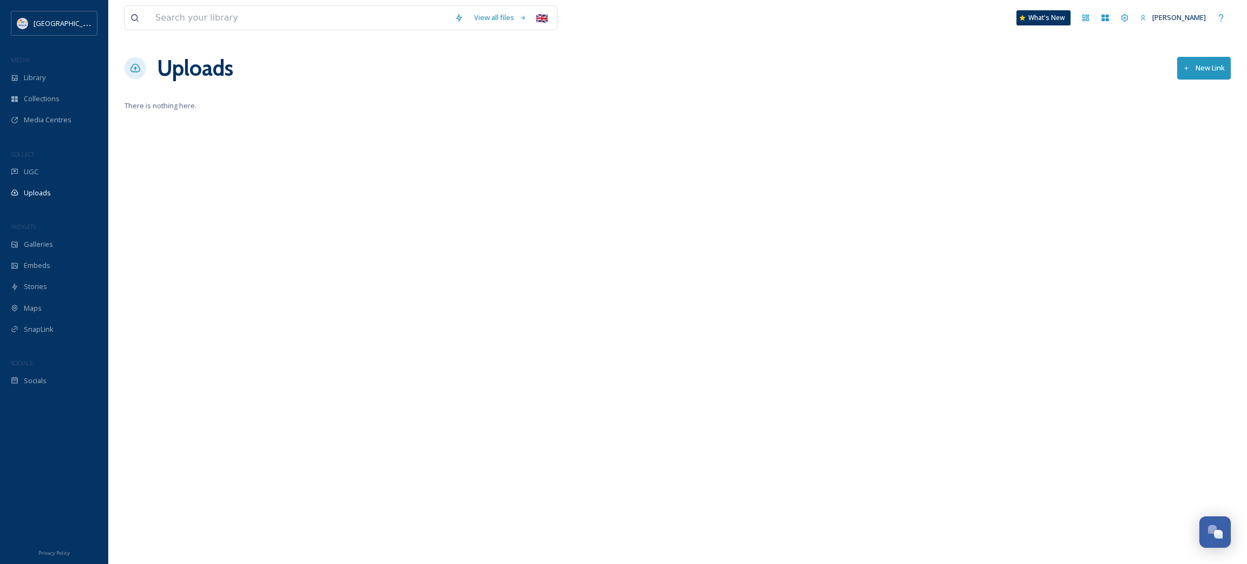
click at [780, 168] on div "View all files 🇬🇧 What's New Jana Maljoku Uploads New Link There is nothing her…" at bounding box center [677, 282] width 1139 height 564
click at [57, 248] on div "Galleries" at bounding box center [54, 244] width 108 height 21
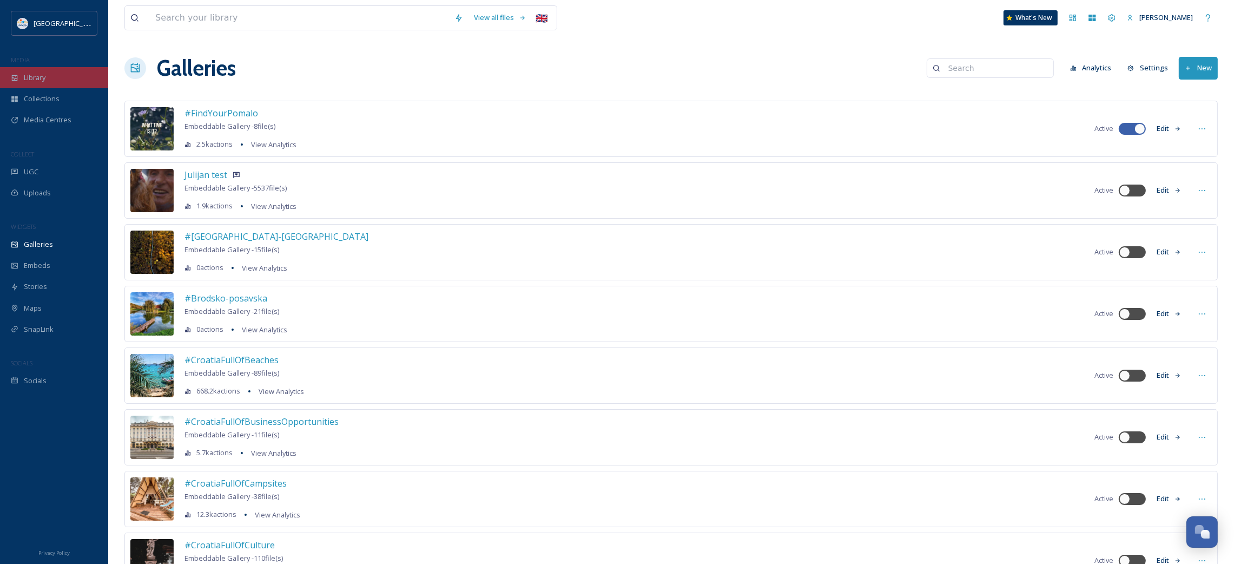
click at [38, 74] on span "Library" at bounding box center [35, 78] width 22 height 10
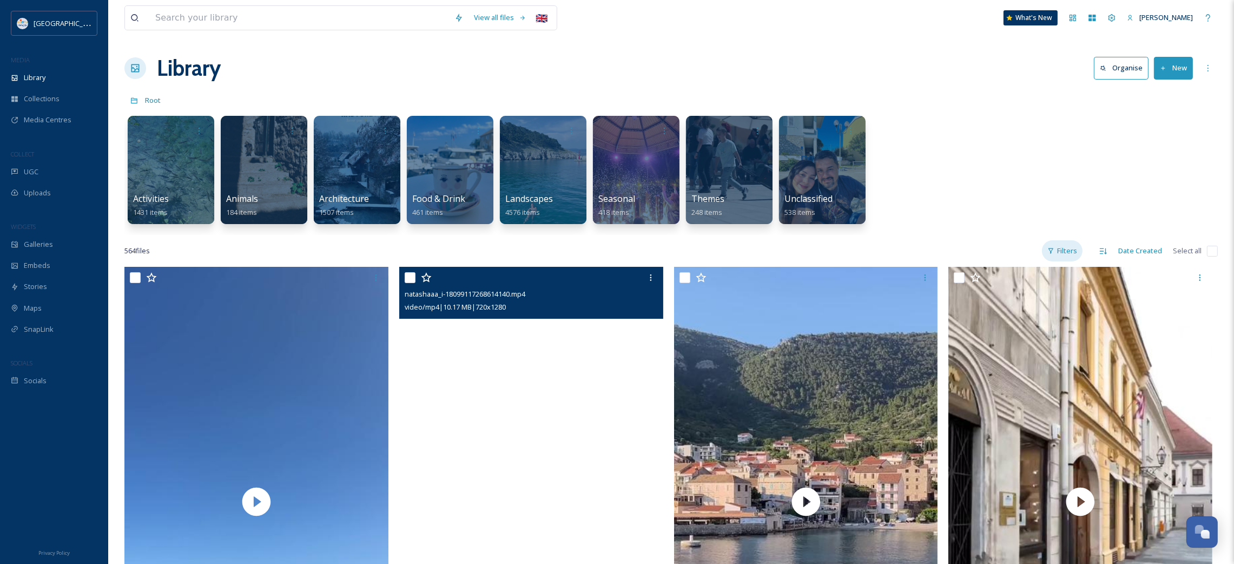
click at [1058, 250] on div "Filters" at bounding box center [1062, 250] width 41 height 21
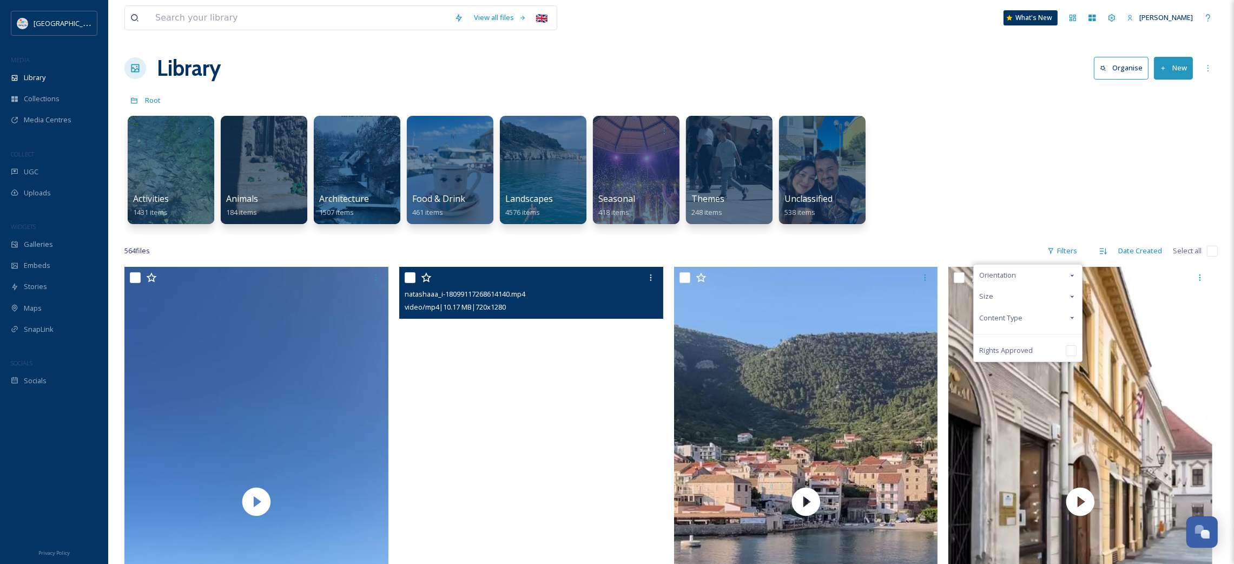
click at [1009, 271] on span "Orientation" at bounding box center [997, 275] width 37 height 10
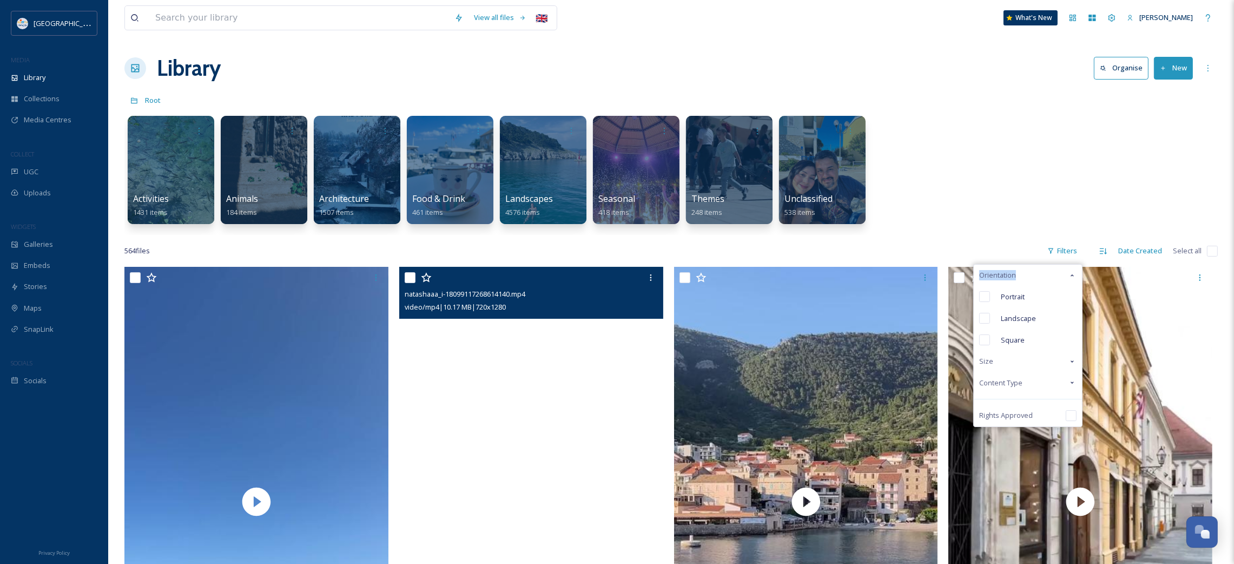
click at [1009, 271] on span "Orientation" at bounding box center [997, 275] width 37 height 10
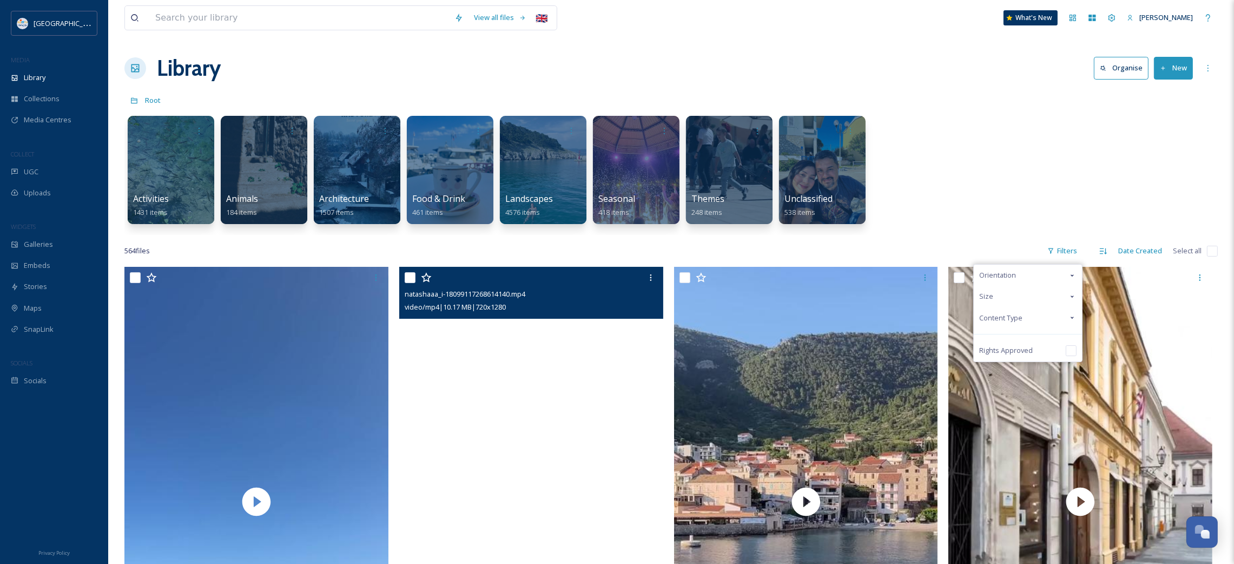
click at [1015, 317] on span "Content Type" at bounding box center [1000, 318] width 43 height 10
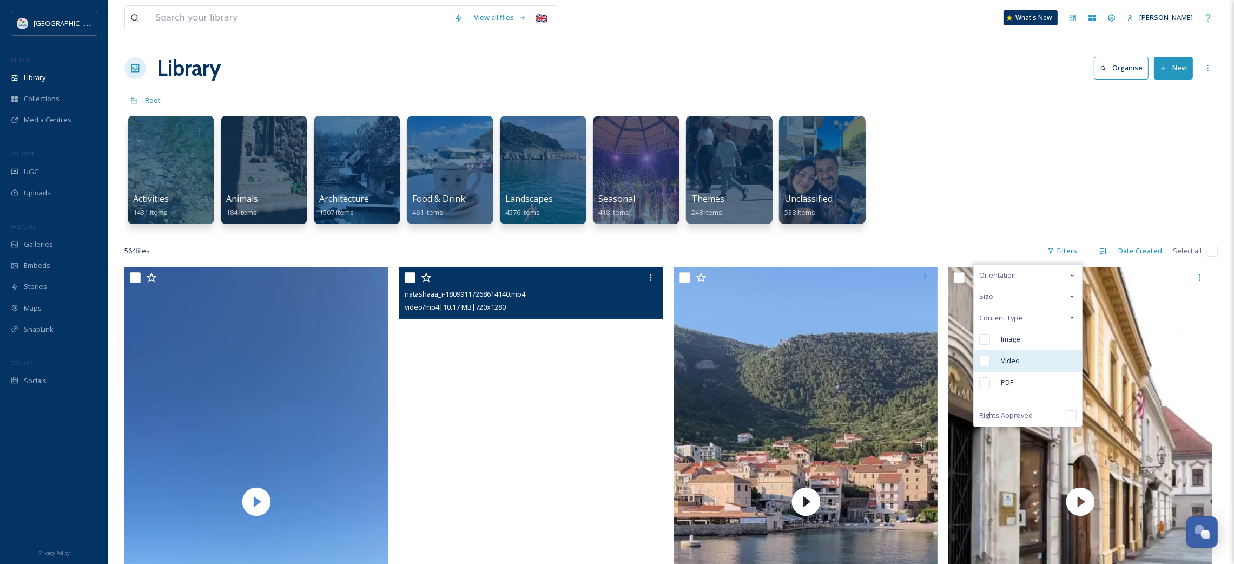
click at [1011, 363] on span "Video" at bounding box center [1010, 361] width 19 height 10
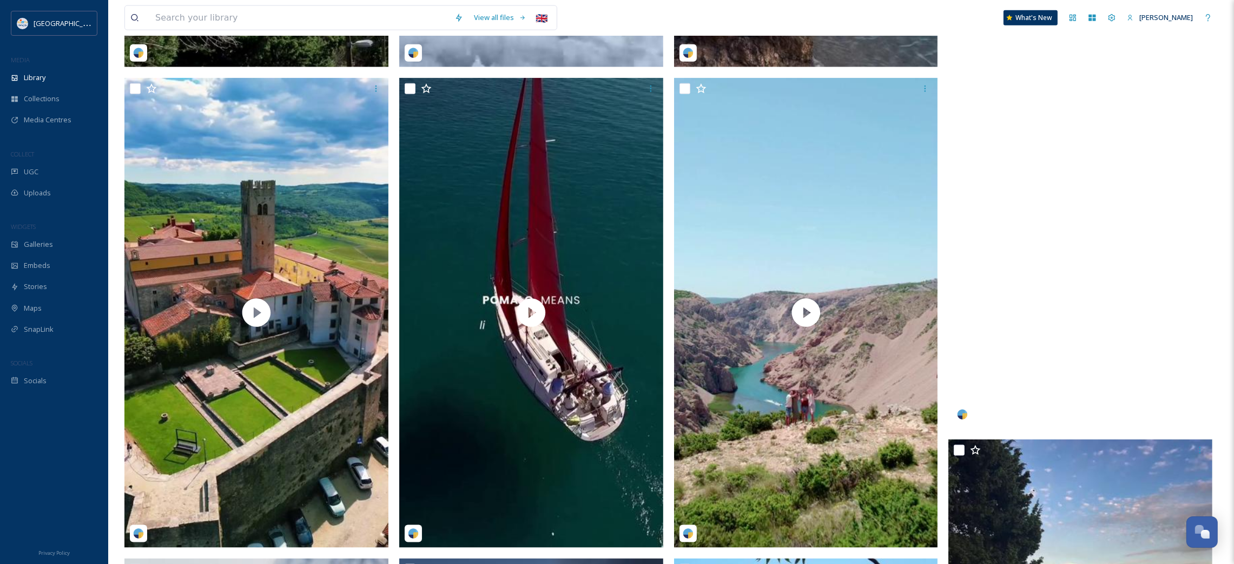
scroll to position [2109, 0]
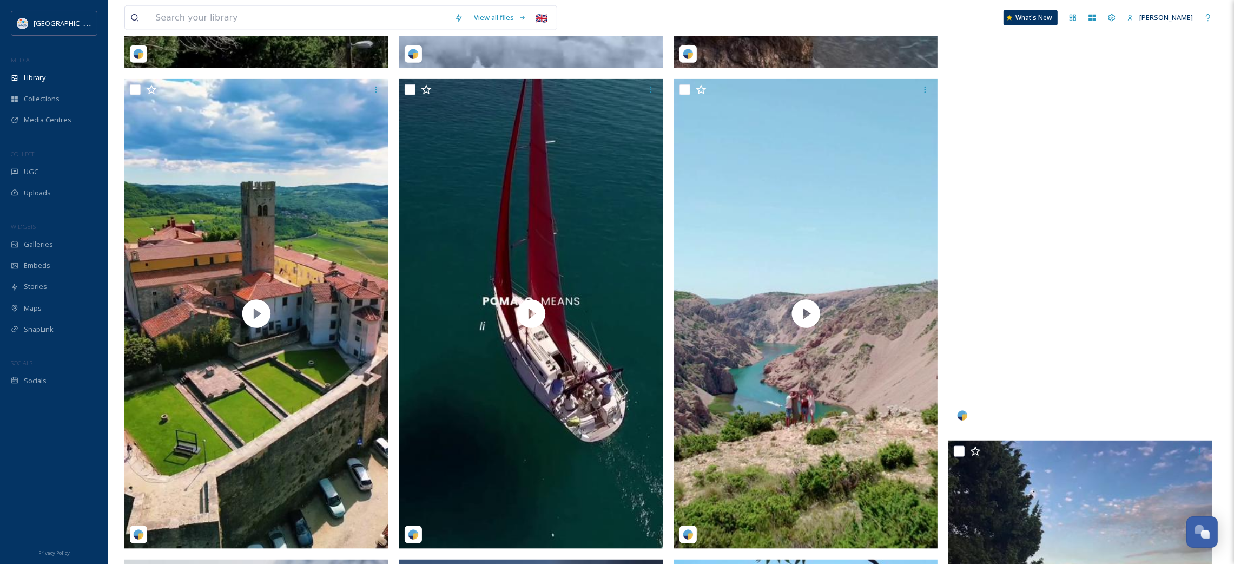
click at [1066, 314] on video "croatiafulloflife-4857141.mp4" at bounding box center [1081, 195] width 264 height 470
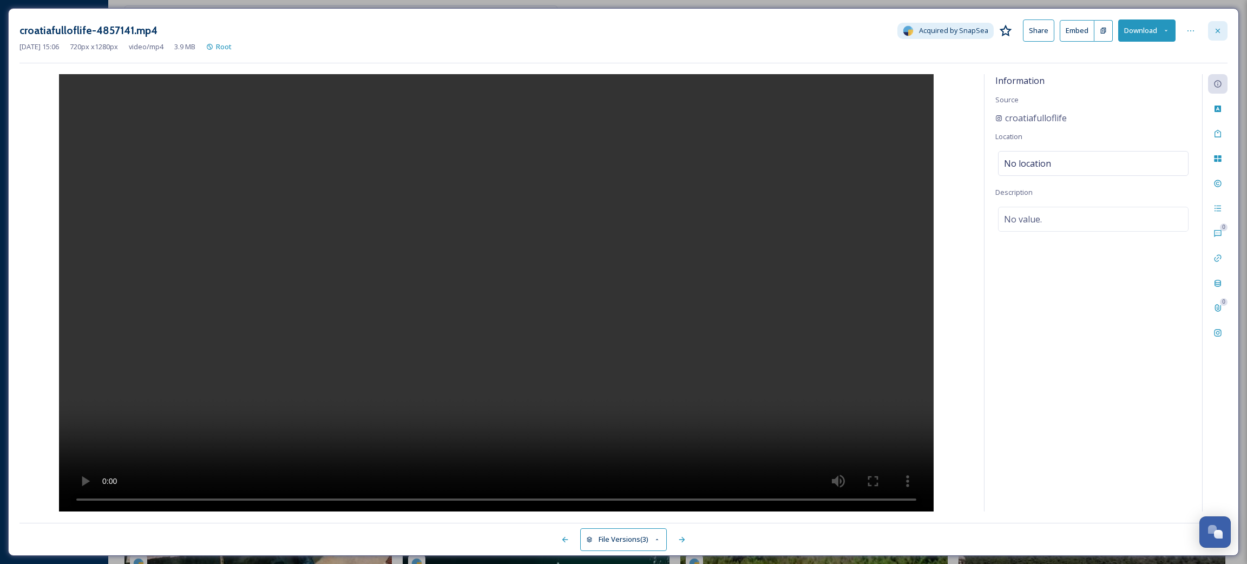
click at [1215, 31] on icon at bounding box center [1217, 31] width 9 height 9
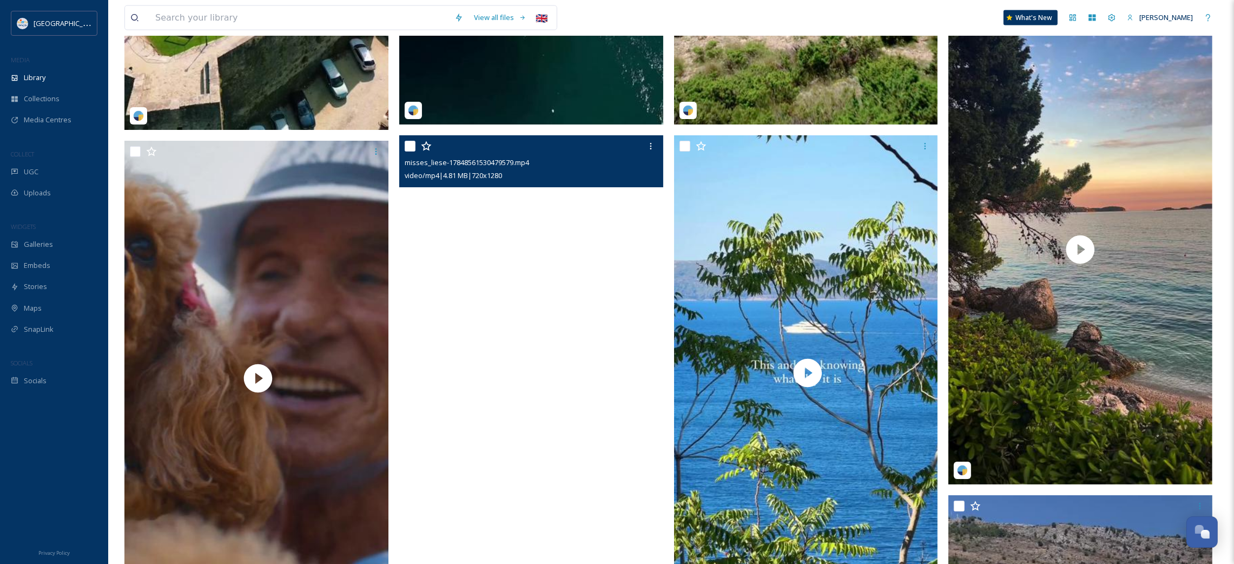
scroll to position [2596, 0]
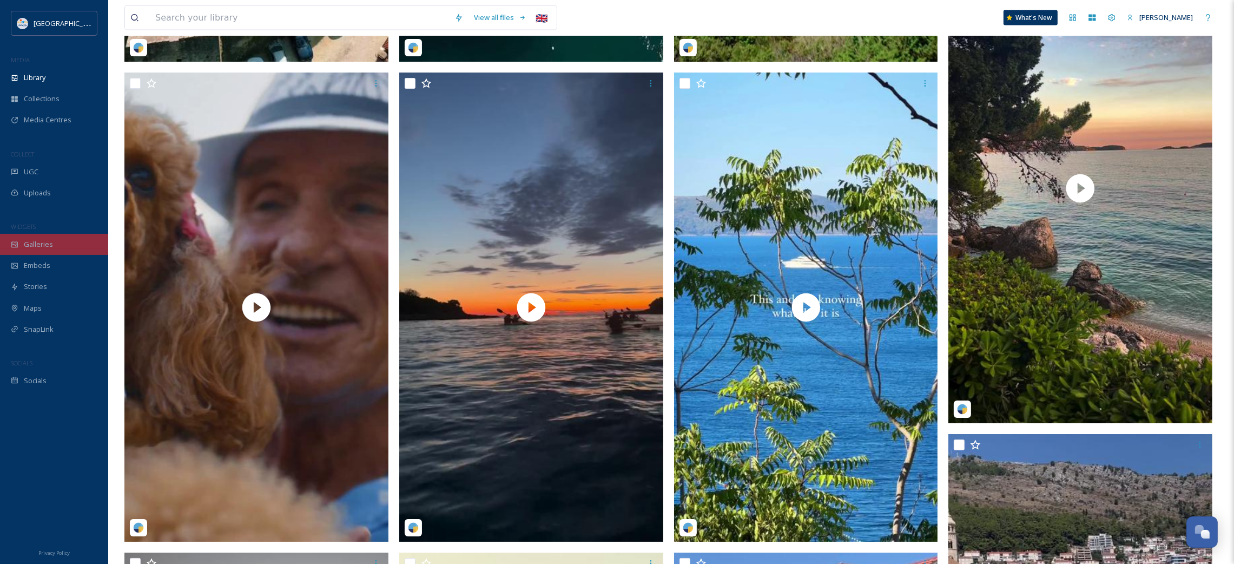
click at [40, 247] on span "Galleries" at bounding box center [38, 244] width 29 height 10
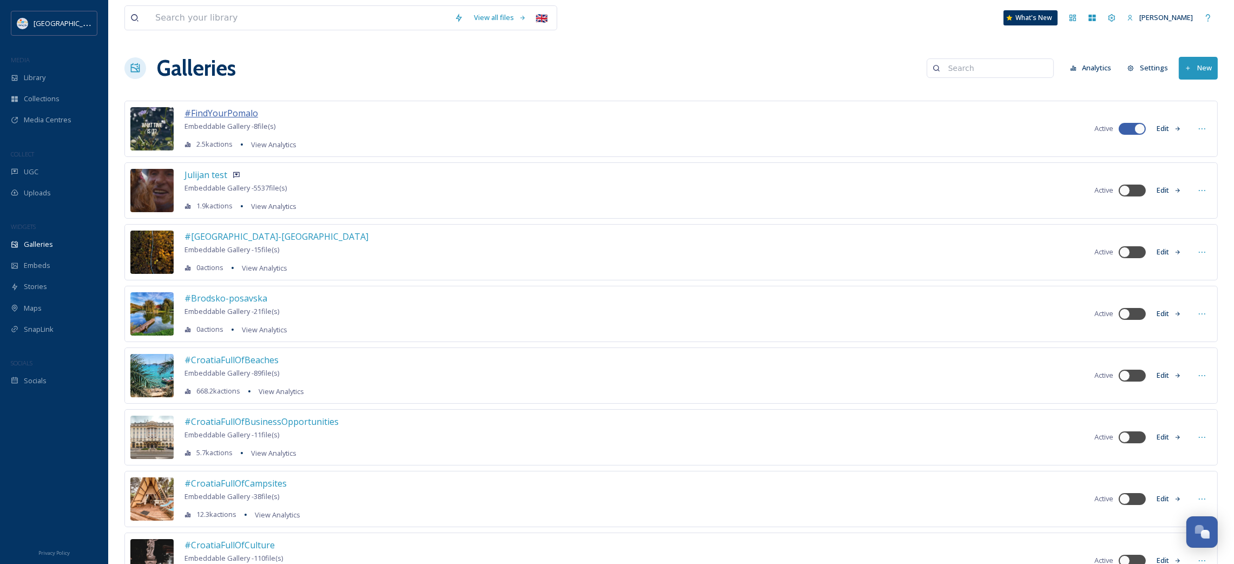
click at [227, 113] on span "#FindYourPomalo" at bounding box center [222, 113] width 74 height 12
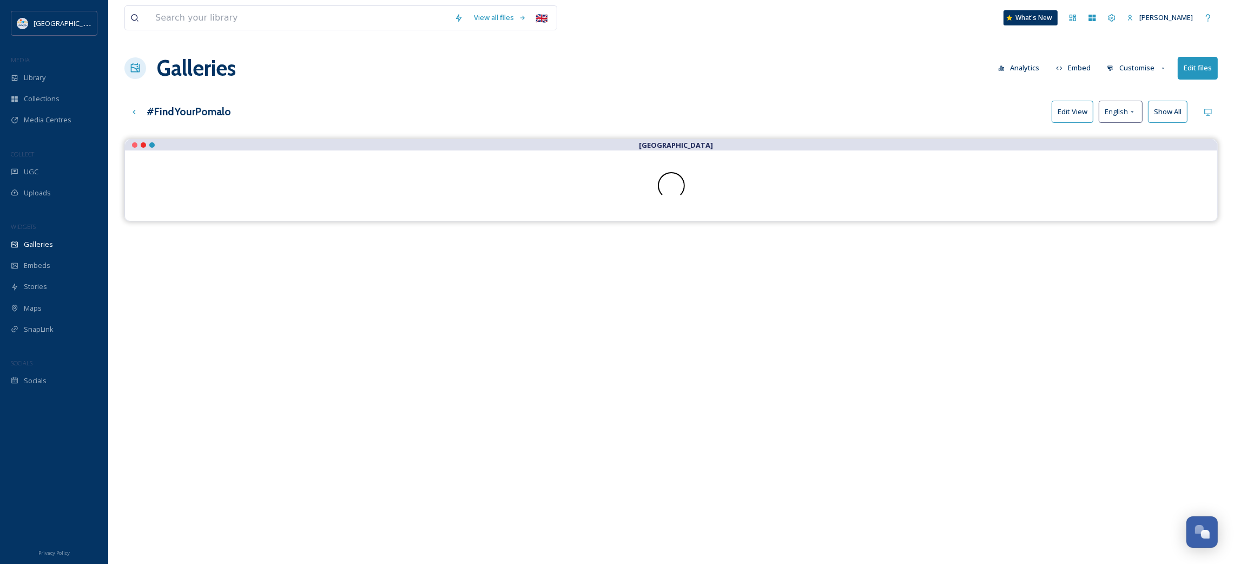
scroll to position [627, 0]
click at [311, 90] on div "View all files 🇬🇧 What's New Jana Maljoku Galleries Analytics Embed Customise E…" at bounding box center [671, 359] width 1126 height 719
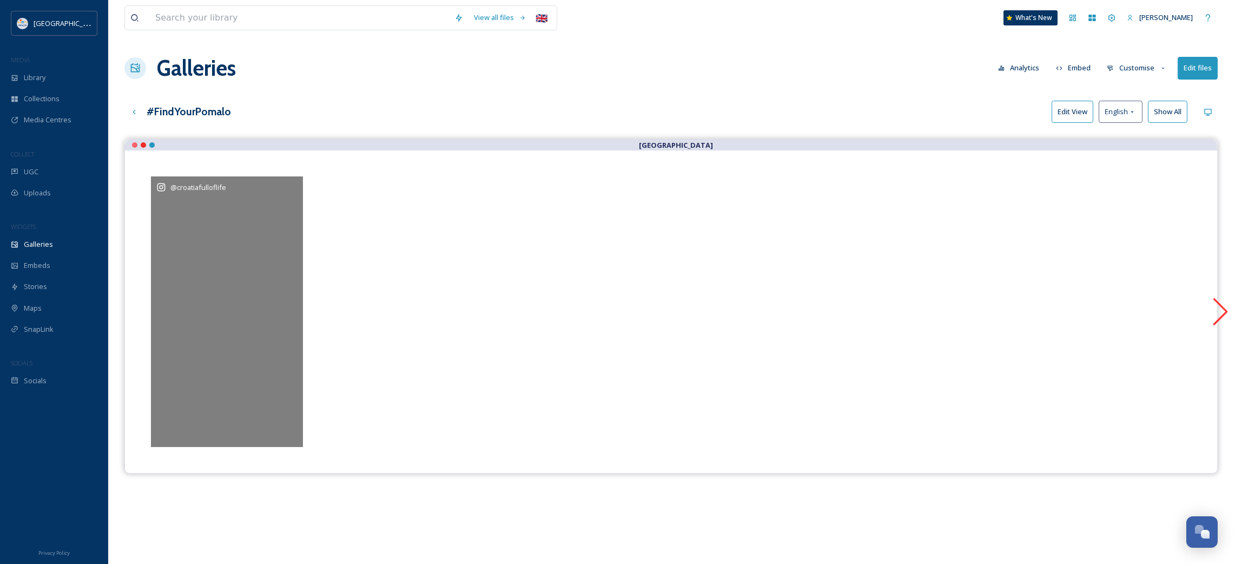
click at [176, 210] on div "@ croatiafulloflife" at bounding box center [227, 311] width 152 height 271
click at [228, 233] on div "@ croatiafulloflife" at bounding box center [227, 311] width 152 height 271
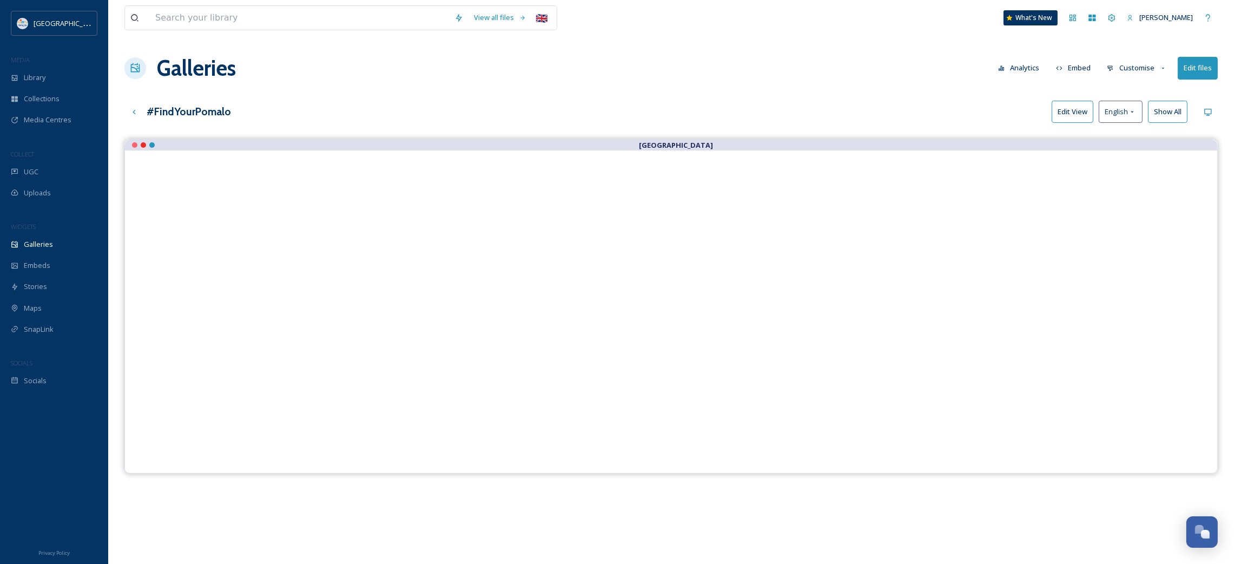
click at [297, 113] on div "#FindYourPomalo Edit View English Show All" at bounding box center [671, 112] width 1094 height 22
click at [1185, 24] on div "[PERSON_NAME]" at bounding box center [1160, 17] width 77 height 21
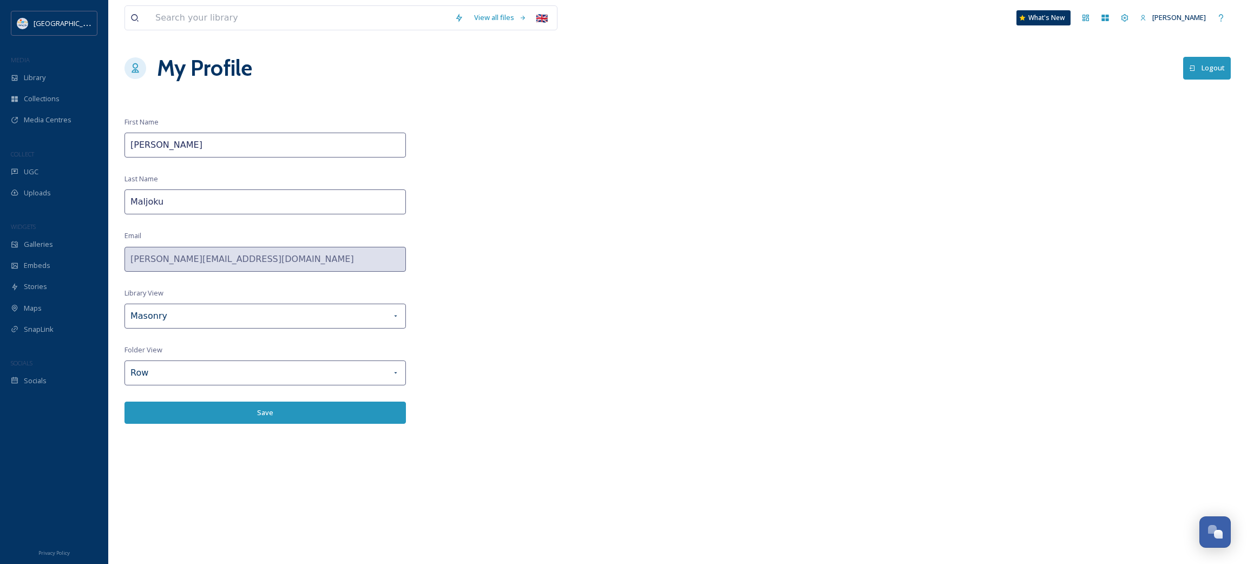
click at [285, 510] on div "View all files 🇬🇧 What's New [PERSON_NAME] My Profile Logout First Name [PERSON…" at bounding box center [677, 282] width 1139 height 564
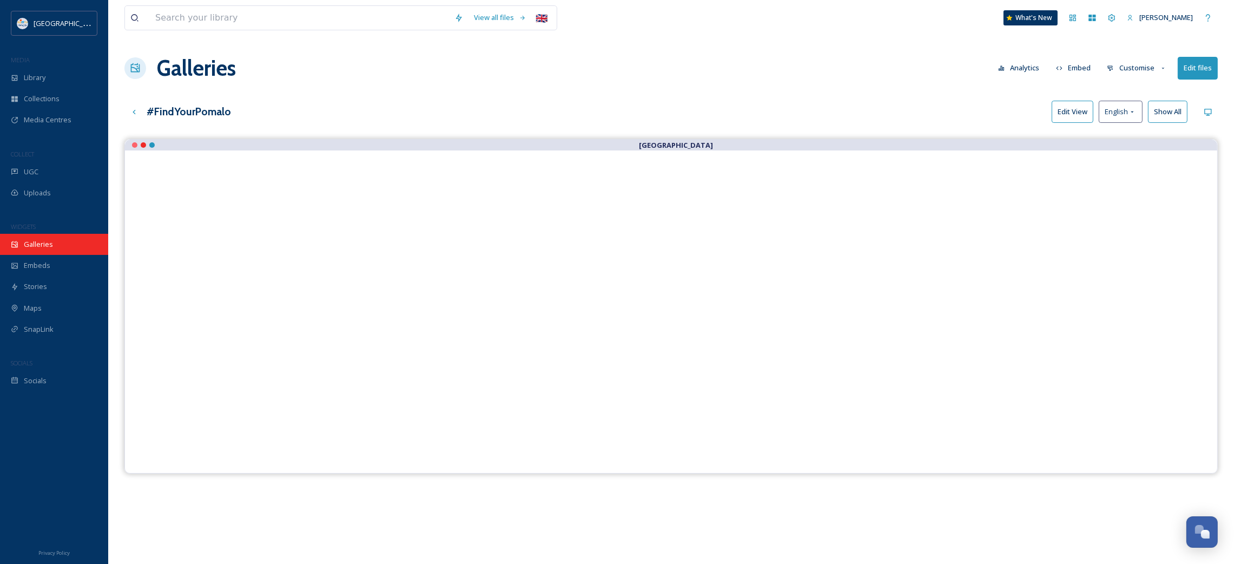
click at [36, 249] on div "Galleries" at bounding box center [54, 244] width 108 height 21
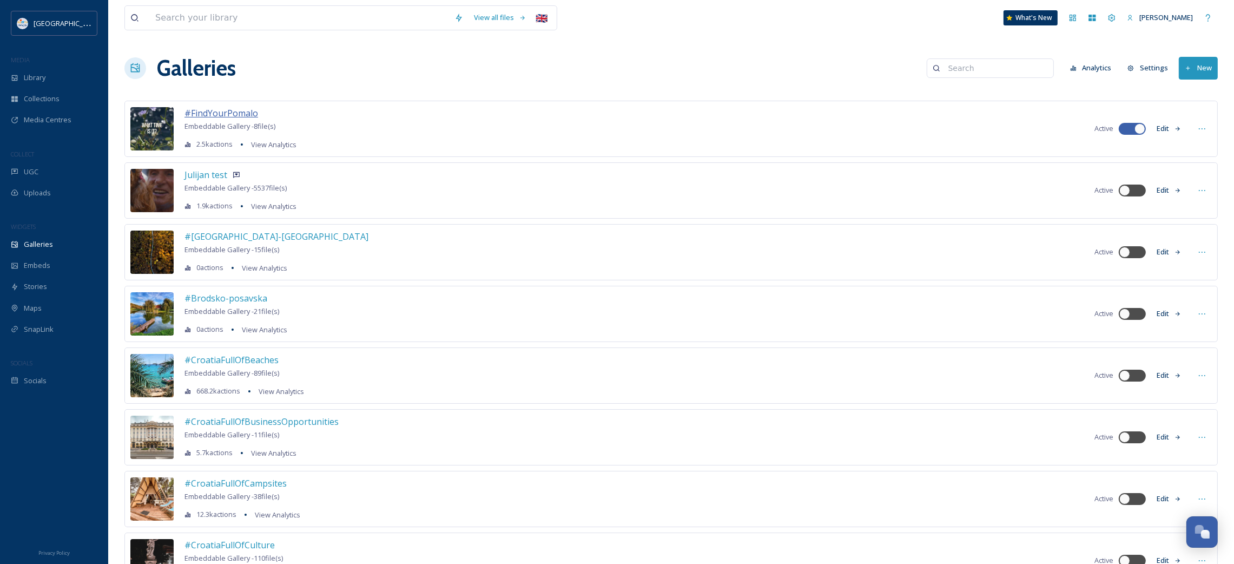
click at [230, 118] on span "#FindYourPomalo" at bounding box center [222, 113] width 74 height 12
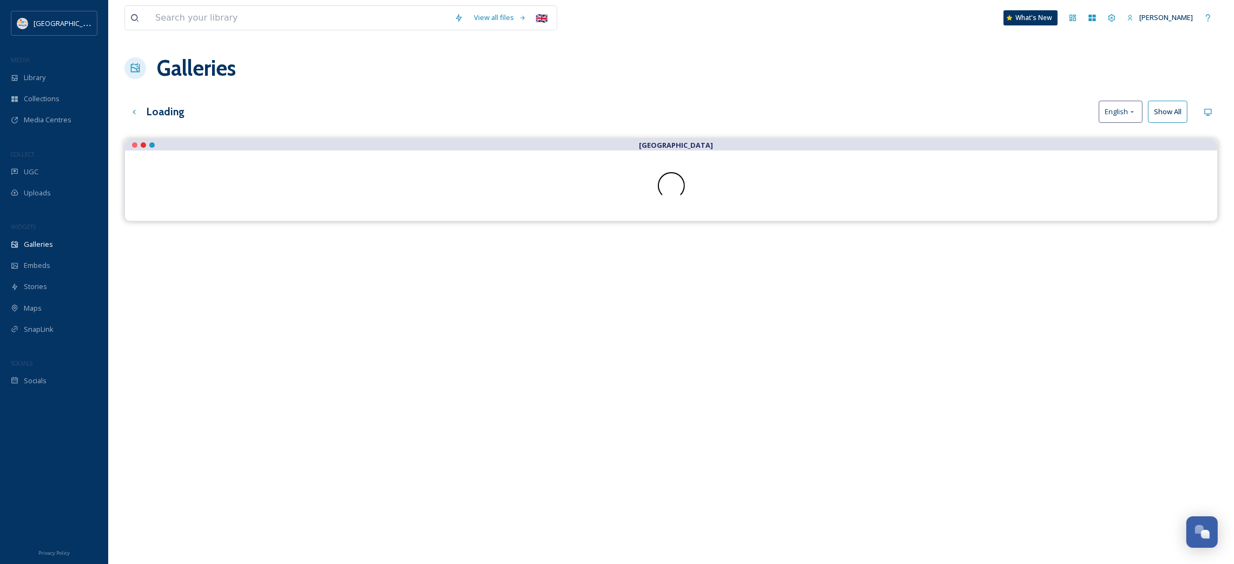
scroll to position [627, 0]
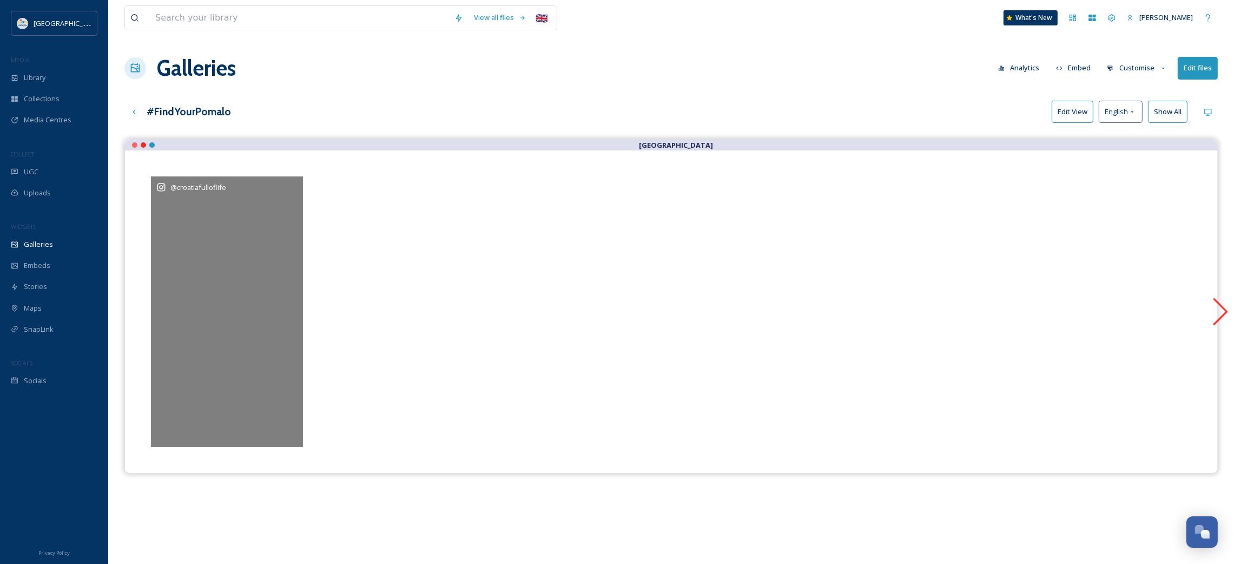
click at [196, 303] on div "@ croatiafulloflife" at bounding box center [227, 311] width 152 height 271
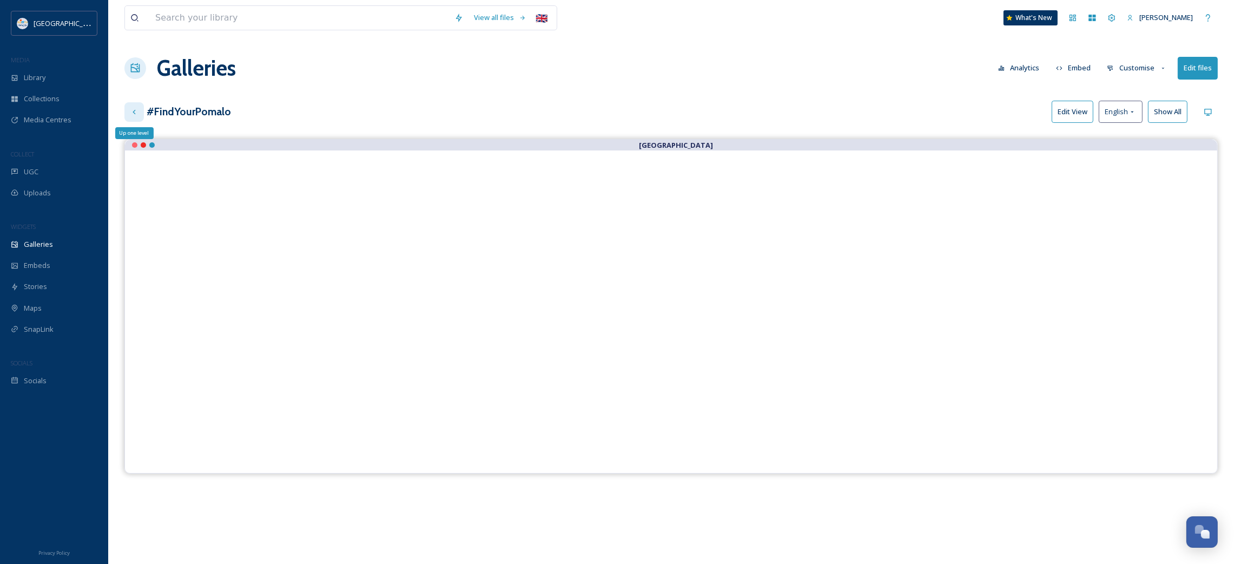
click at [137, 113] on icon at bounding box center [134, 112] width 9 height 9
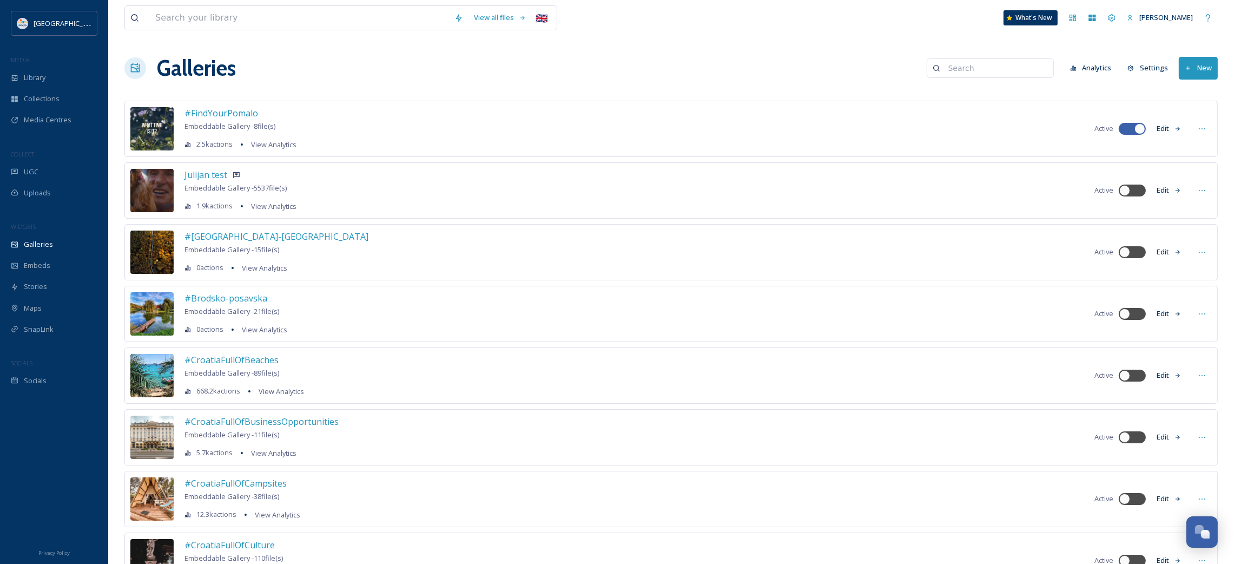
click at [162, 119] on img at bounding box center [151, 128] width 43 height 43
click at [195, 107] on span "#FindYourPomalo" at bounding box center [222, 113] width 74 height 12
